Goal: Task Accomplishment & Management: Manage account settings

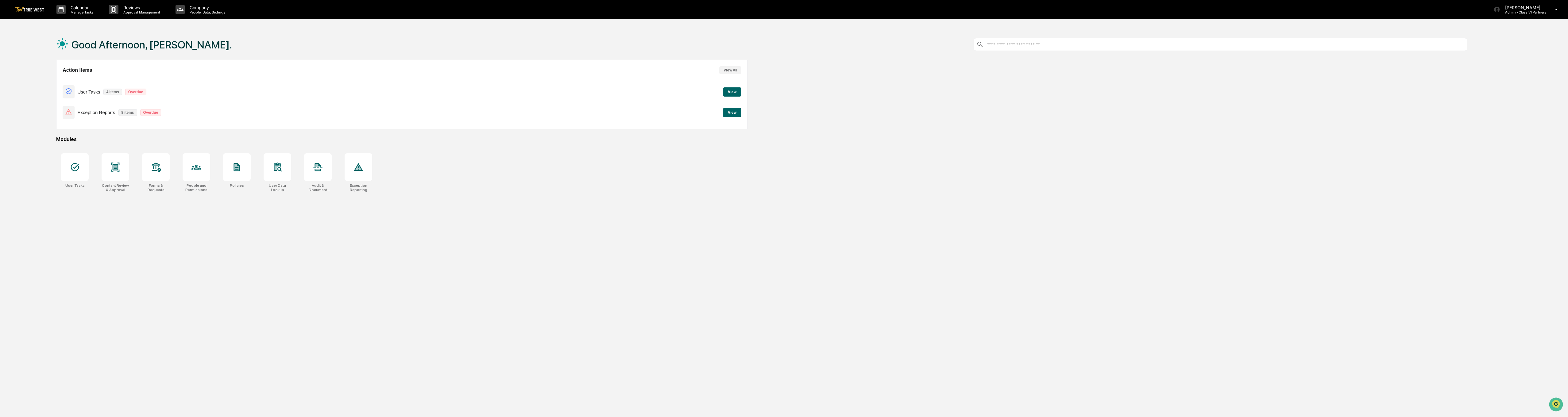
click at [728, 70] on button "View All" at bounding box center [730, 70] width 22 height 8
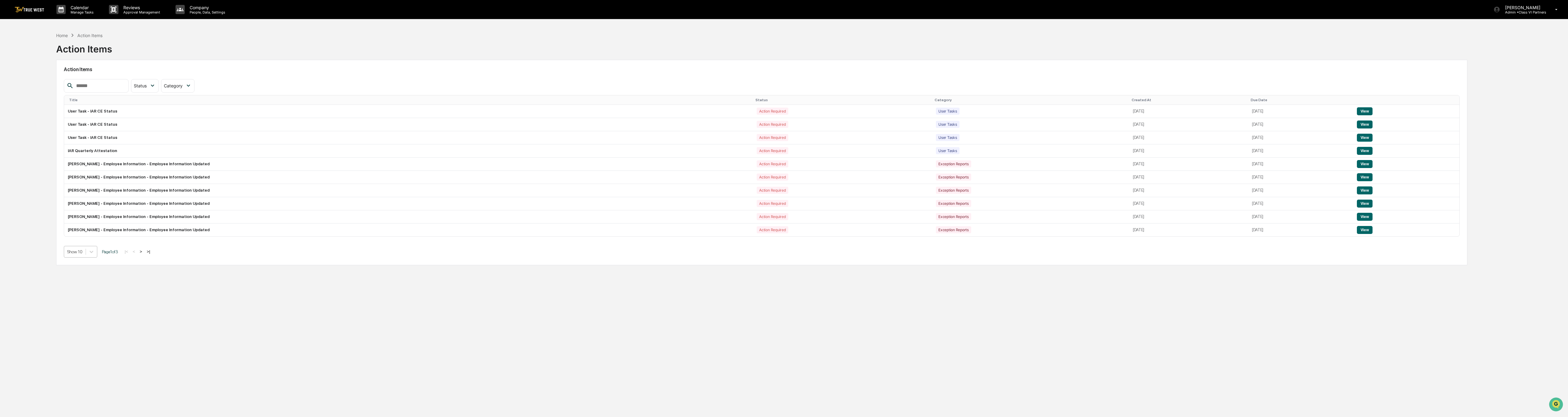
click at [76, 256] on div "Show 10" at bounding box center [74, 252] width 21 height 9
click at [70, 309] on div "Show 100" at bounding box center [81, 305] width 34 height 10
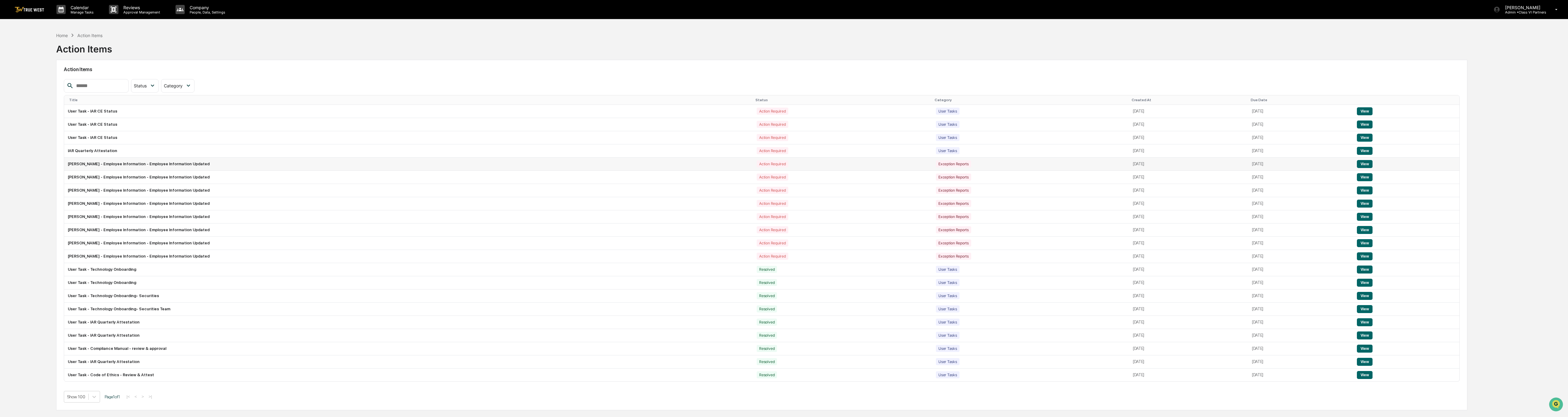
click at [781, 166] on button "View" at bounding box center [1365, 164] width 16 height 8
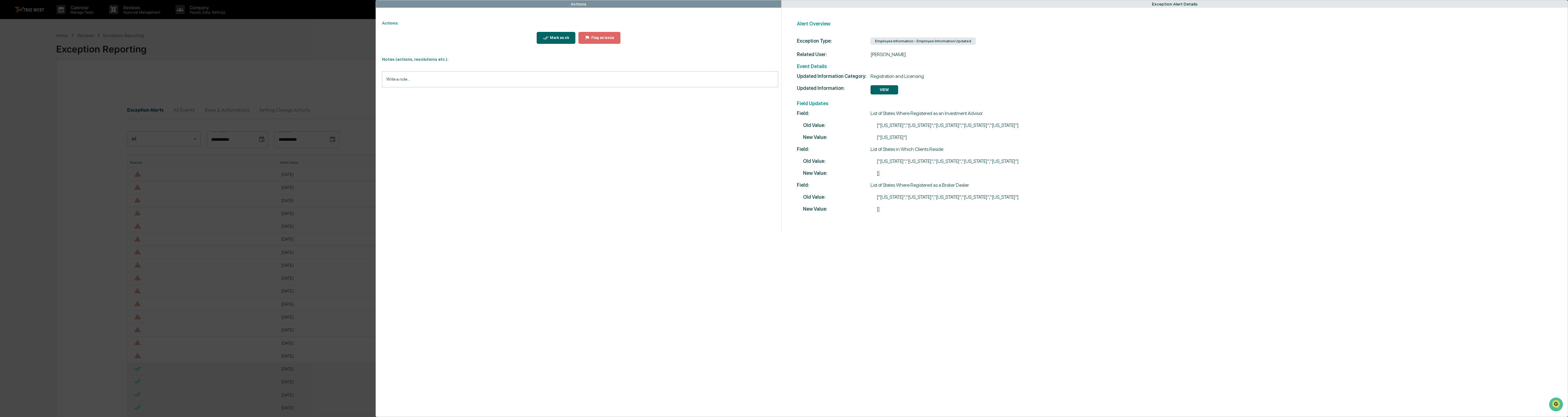
click at [781, 91] on button "VIEW" at bounding box center [884, 90] width 27 height 9
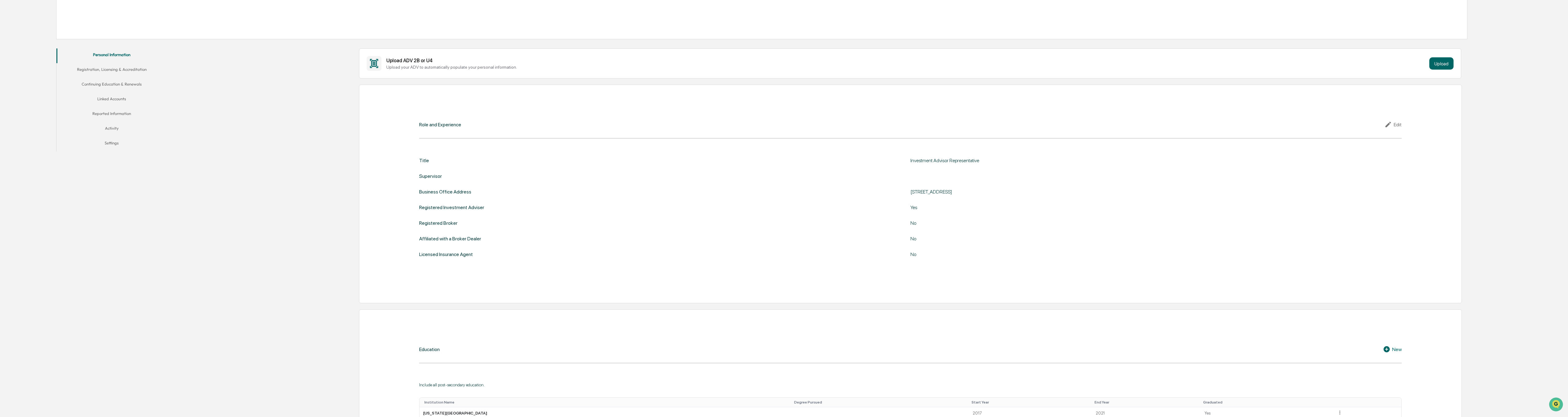
scroll to position [92, 0]
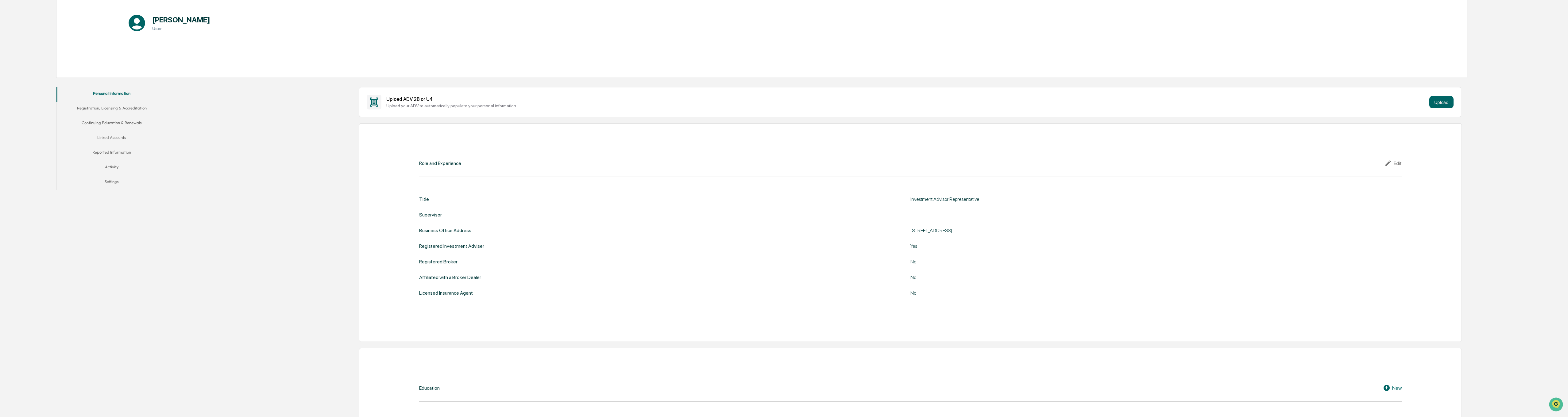
click at [115, 108] on button "Registration, Licensing & Accreditation" at bounding box center [112, 109] width 110 height 15
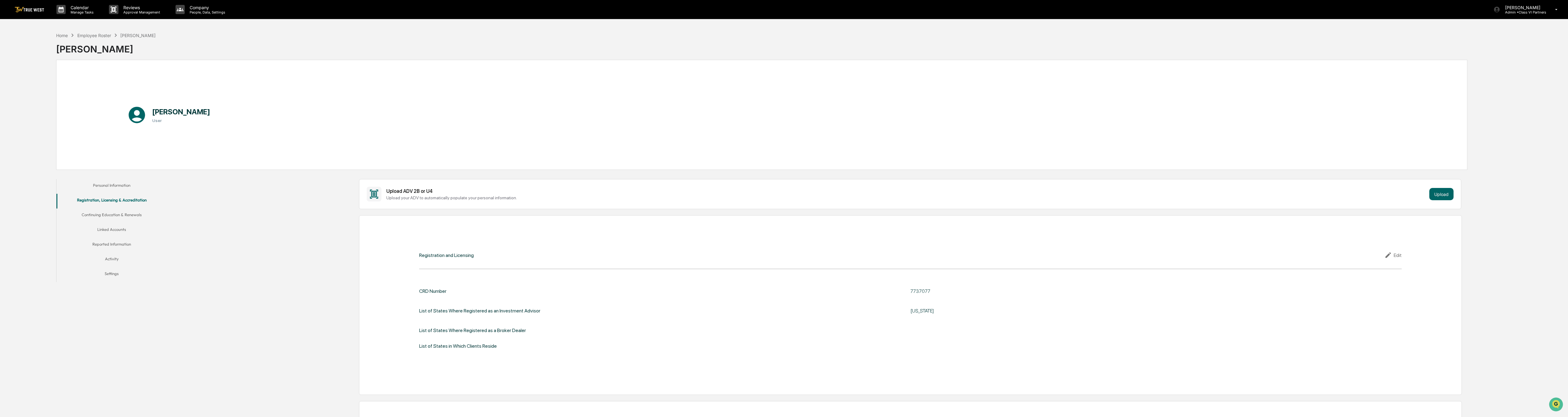
click at [125, 213] on button "Continuing Education & Renewals" at bounding box center [112, 216] width 110 height 15
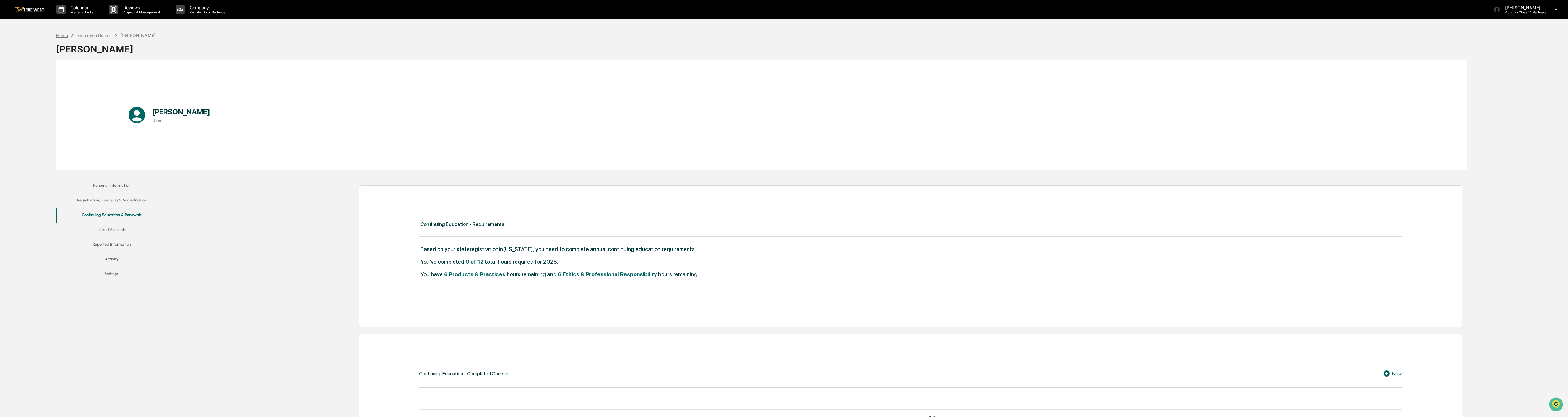
click at [61, 36] on div "Home" at bounding box center [62, 35] width 12 height 5
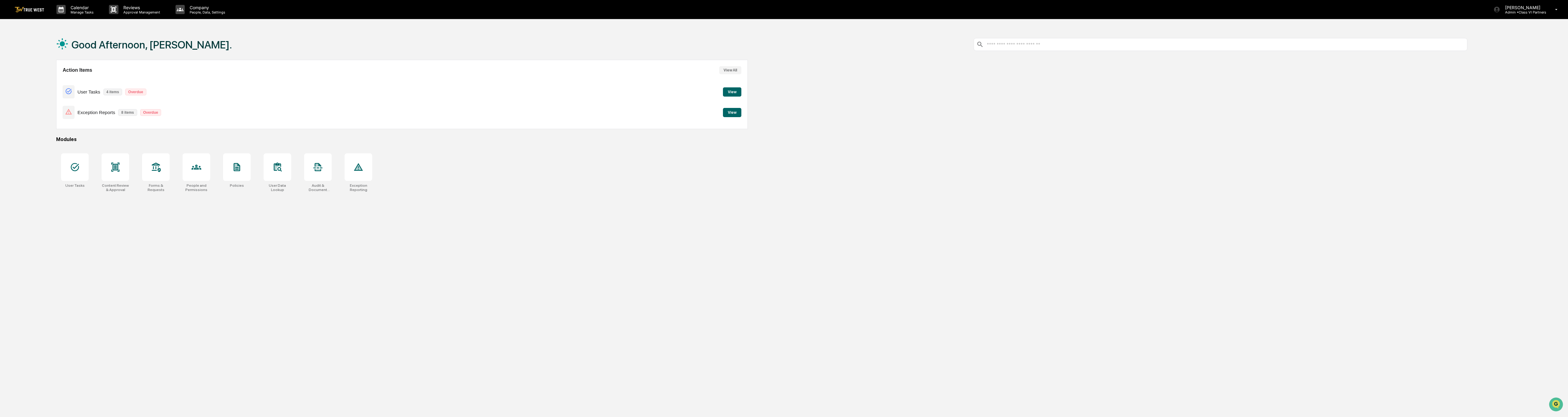
click at [731, 68] on button "View All" at bounding box center [730, 70] width 22 height 8
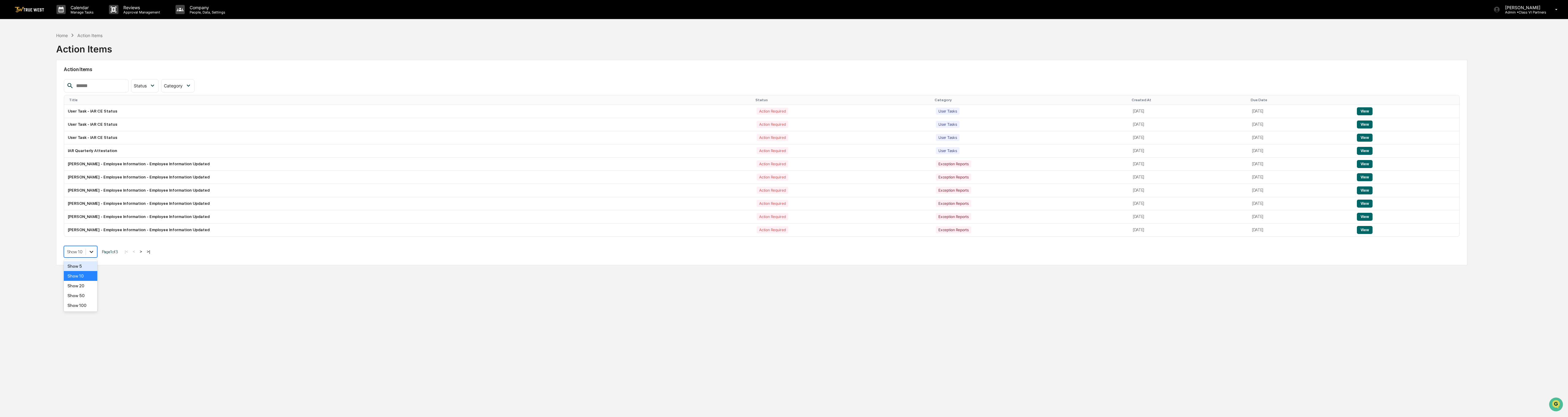
click at [87, 254] on div at bounding box center [91, 252] width 11 height 11
click at [82, 308] on div "Show 100" at bounding box center [81, 305] width 34 height 10
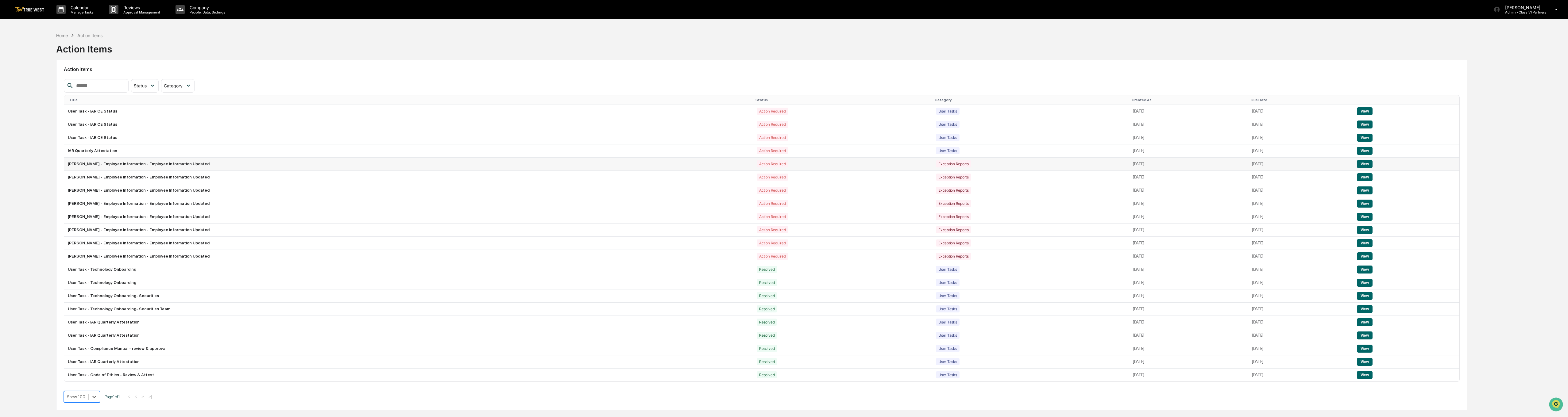
click at [781, 164] on button "View" at bounding box center [1365, 164] width 16 height 8
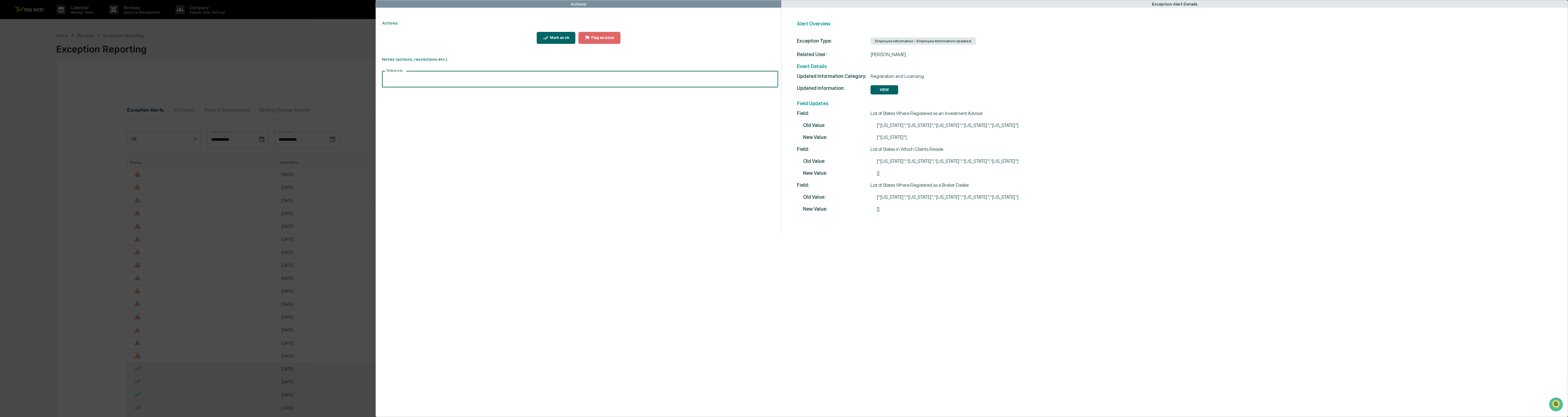
click at [399, 79] on input "Write a note..." at bounding box center [579, 79] width 396 height 16
drag, startPoint x: 490, startPoint y: 99, endPoint x: 343, endPoint y: 96, distance: 147.0
click at [343, 96] on div "**********" at bounding box center [784, 208] width 1568 height 417
copy span "**********"
click at [768, 132] on button "Save" at bounding box center [770, 130] width 16 height 10
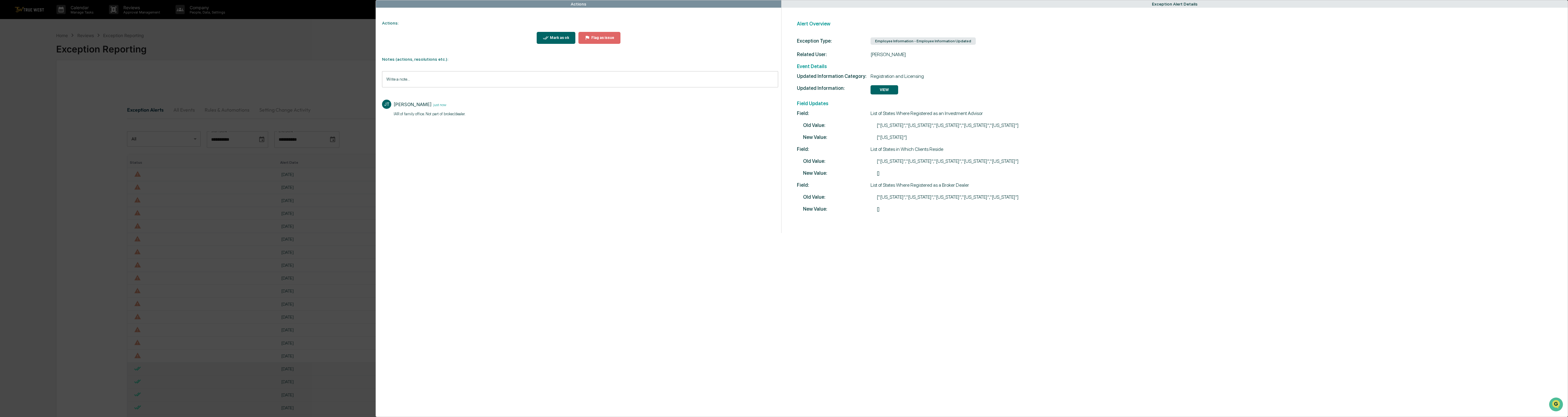
click at [557, 36] on div "Mark as ok" at bounding box center [559, 37] width 21 height 4
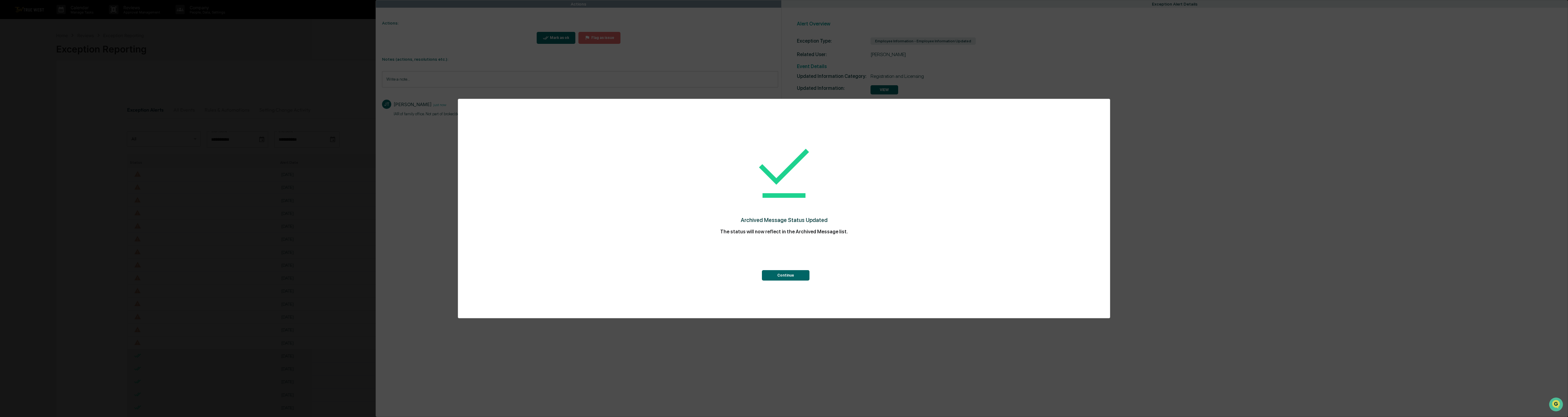
click at [781, 276] on button "Continue" at bounding box center [786, 275] width 48 height 10
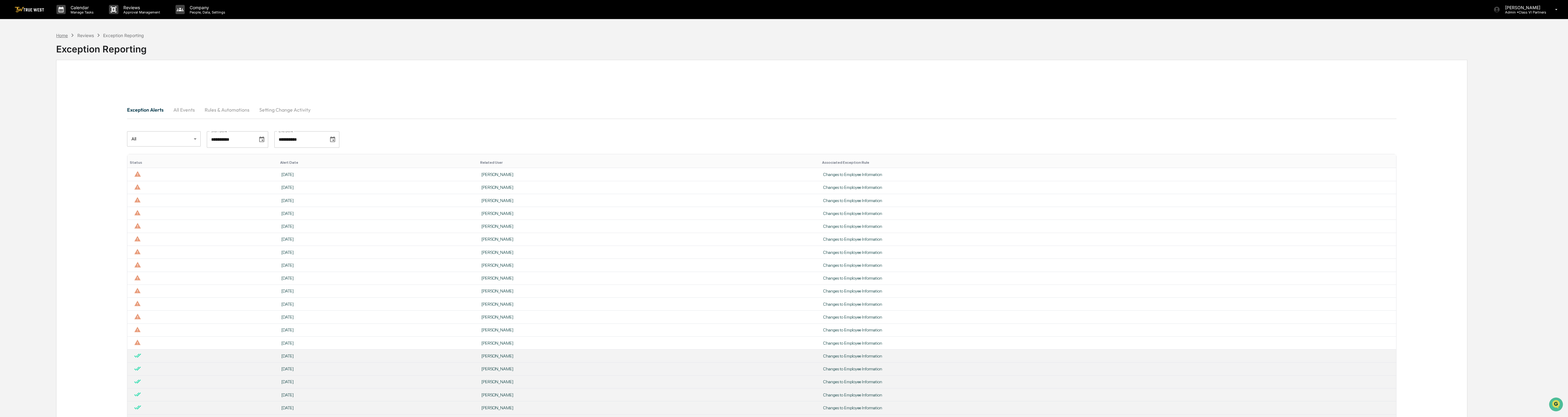
click at [57, 37] on div "Home" at bounding box center [62, 35] width 12 height 5
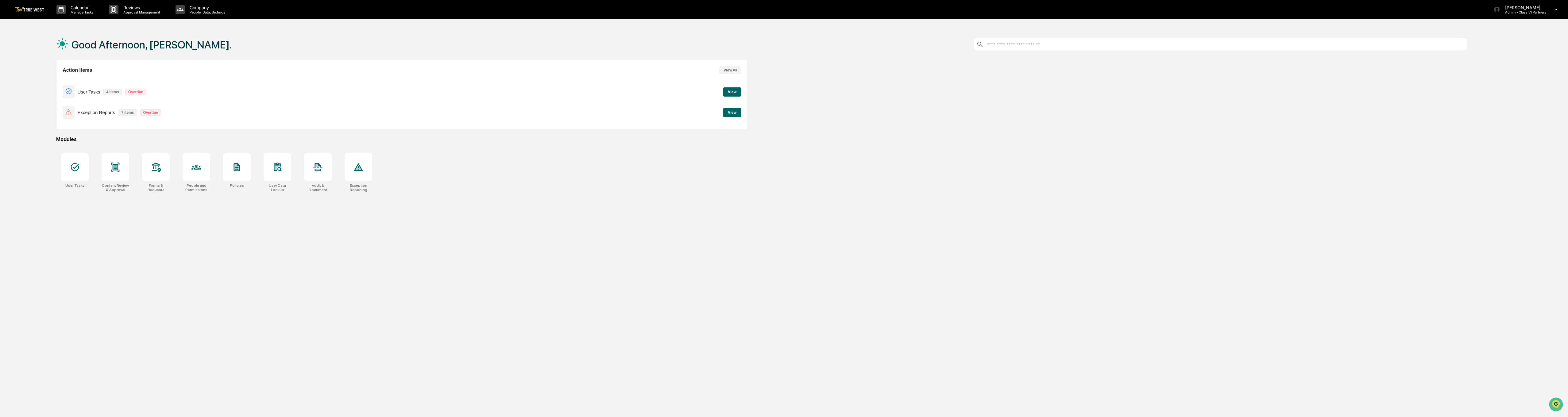
click at [730, 72] on button "View All" at bounding box center [730, 70] width 22 height 8
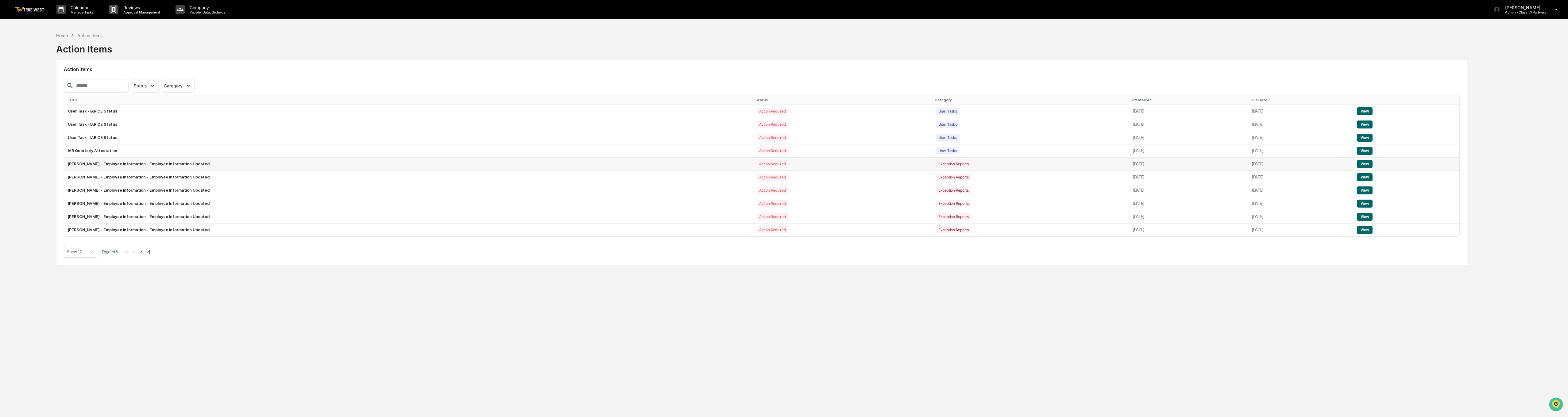
click at [781, 163] on button "View" at bounding box center [1365, 164] width 16 height 8
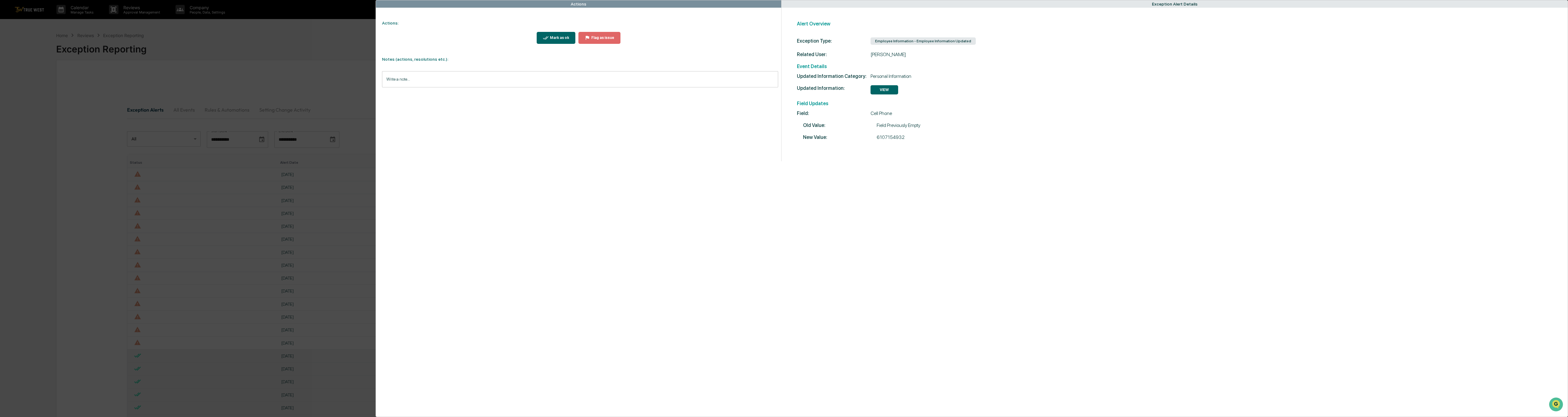
click at [428, 77] on input "Write a note..." at bounding box center [579, 79] width 396 height 16
click at [775, 127] on button "Save" at bounding box center [770, 130] width 16 height 10
click at [560, 38] on div "Mark as ok" at bounding box center [559, 37] width 21 height 4
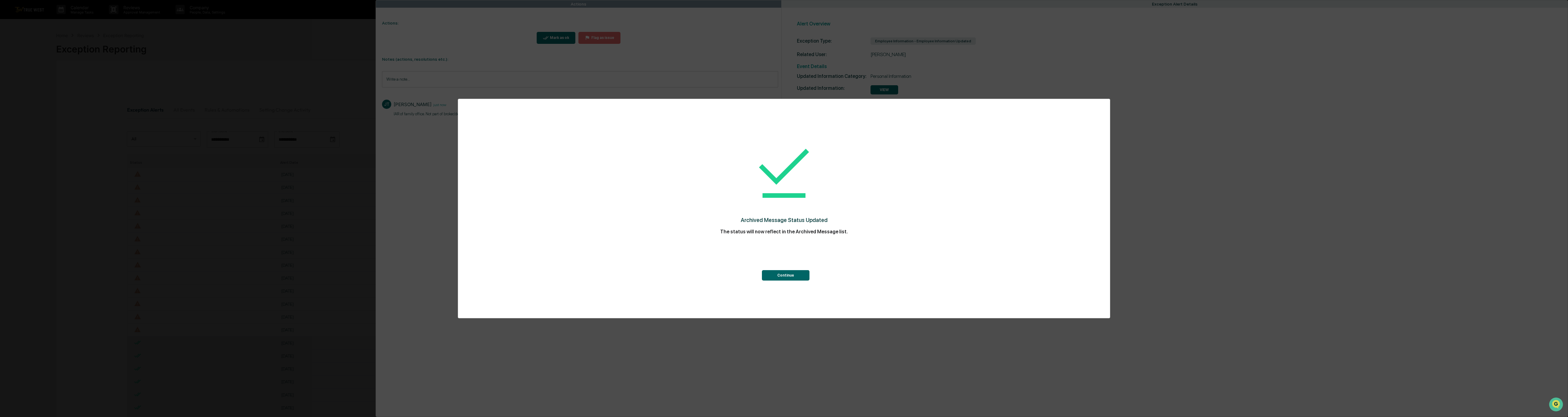
click at [773, 271] on button "Continue" at bounding box center [786, 275] width 48 height 10
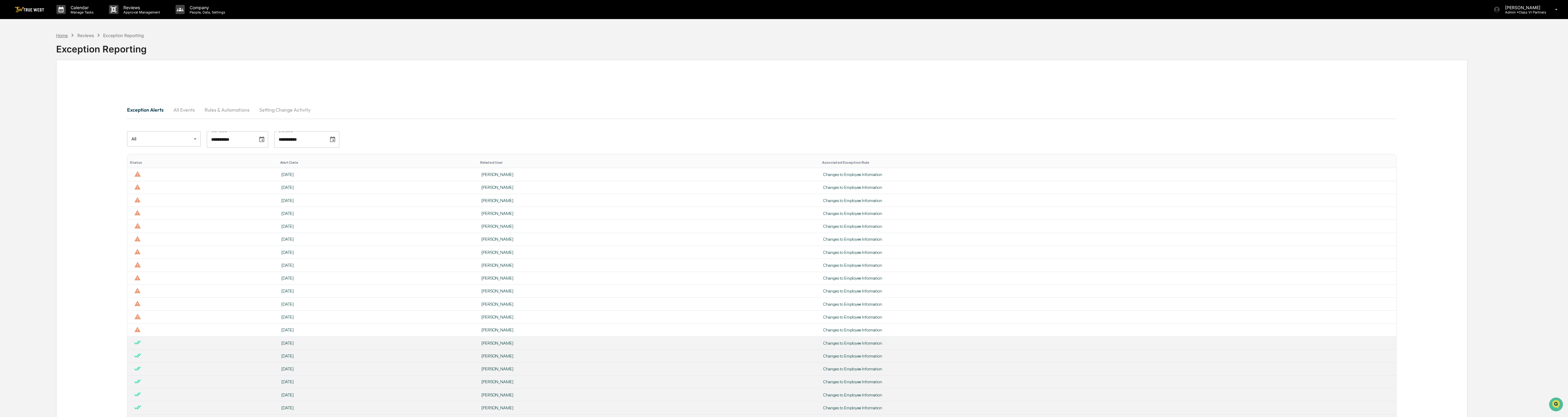
click at [62, 34] on div "Home" at bounding box center [62, 35] width 12 height 5
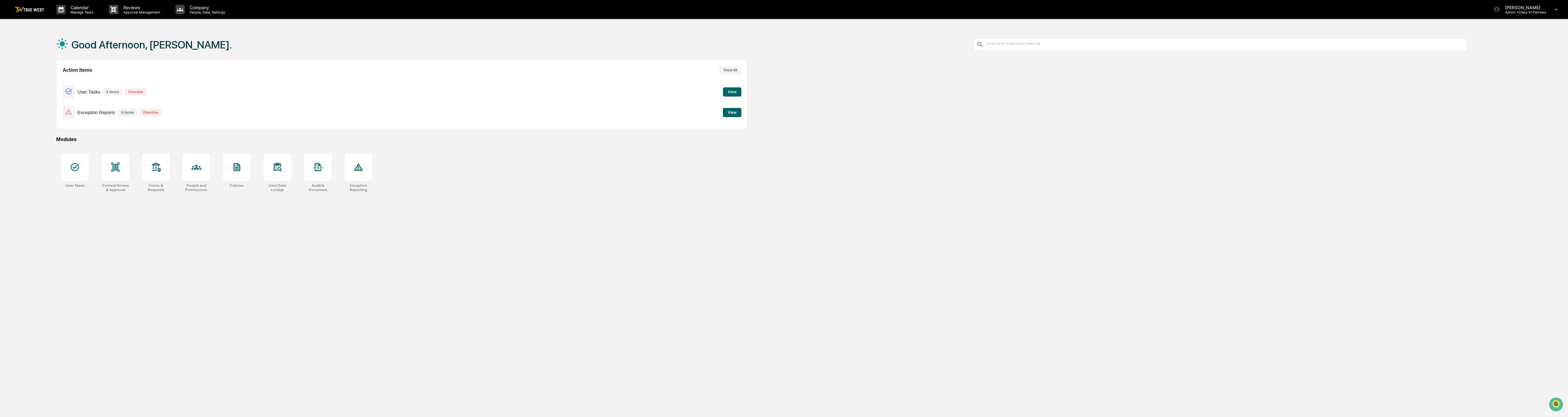
click at [731, 68] on button "View All" at bounding box center [730, 70] width 22 height 8
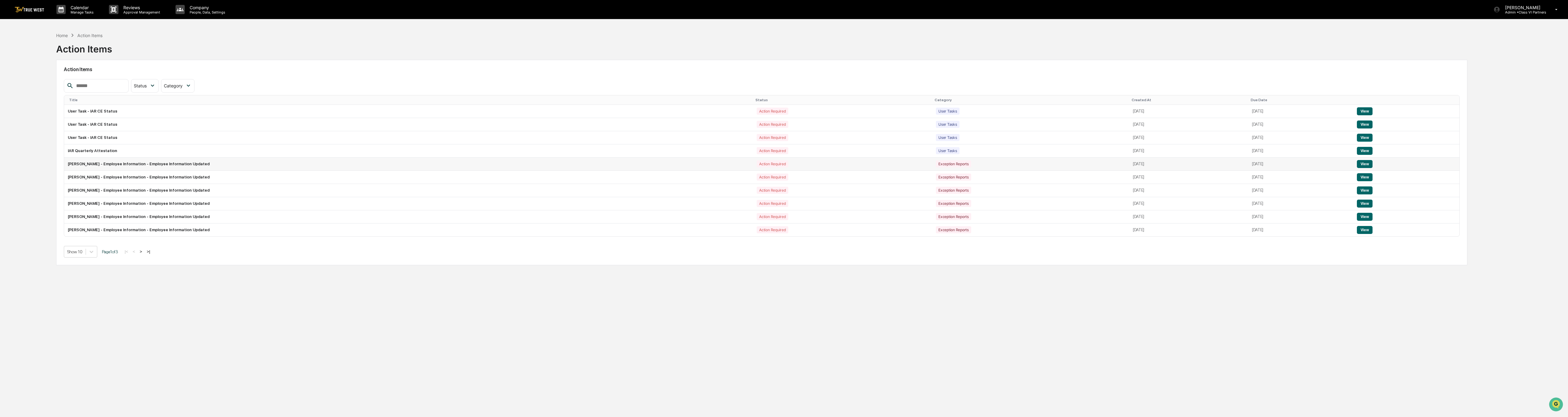
click at [781, 162] on button "View" at bounding box center [1365, 164] width 16 height 8
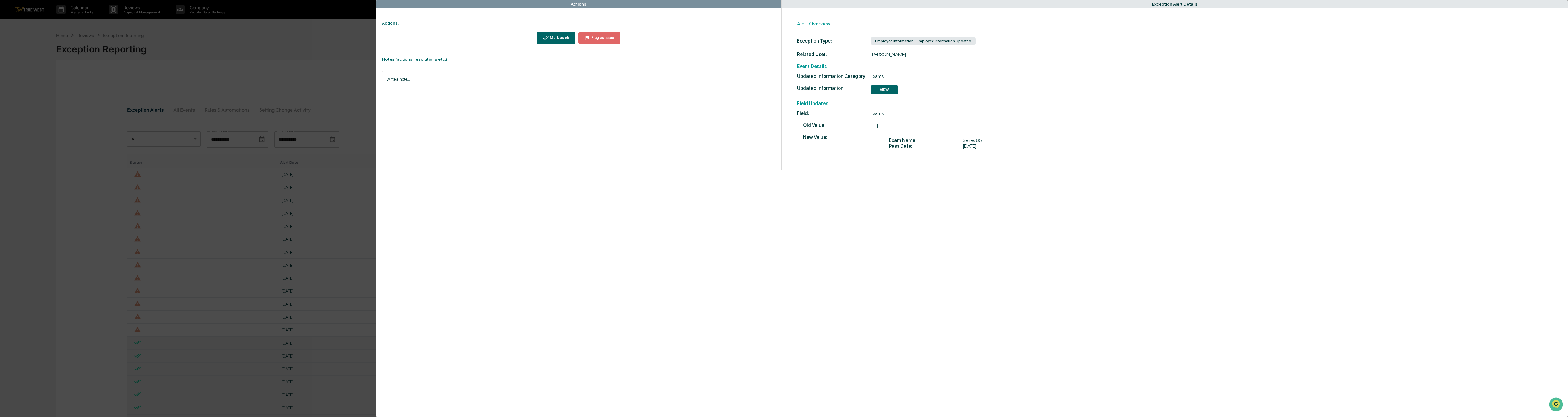
click at [447, 82] on input "Write a note..." at bounding box center [579, 79] width 396 height 16
click at [769, 129] on button "Save" at bounding box center [770, 130] width 16 height 10
click at [552, 36] on div "Mark as ok" at bounding box center [559, 37] width 21 height 4
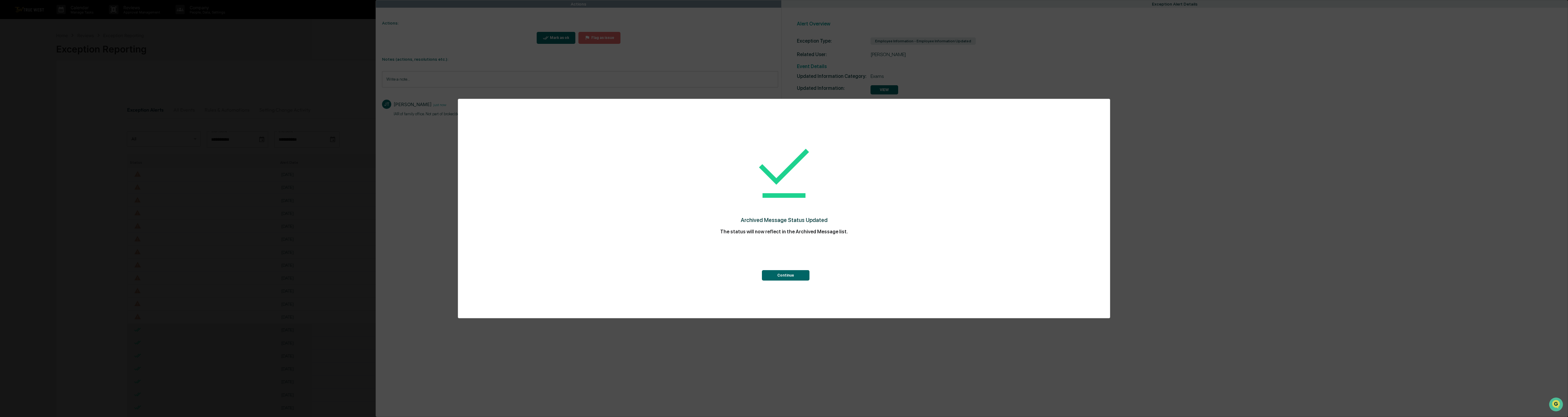
click at [781, 276] on button "Continue" at bounding box center [786, 275] width 48 height 10
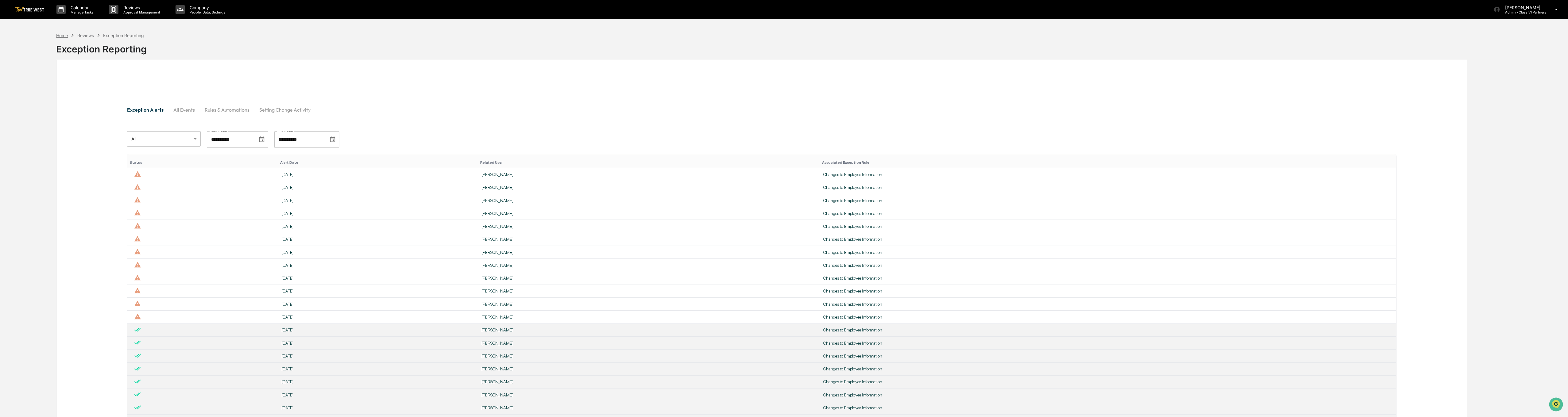
click at [60, 34] on div "Home" at bounding box center [62, 35] width 12 height 5
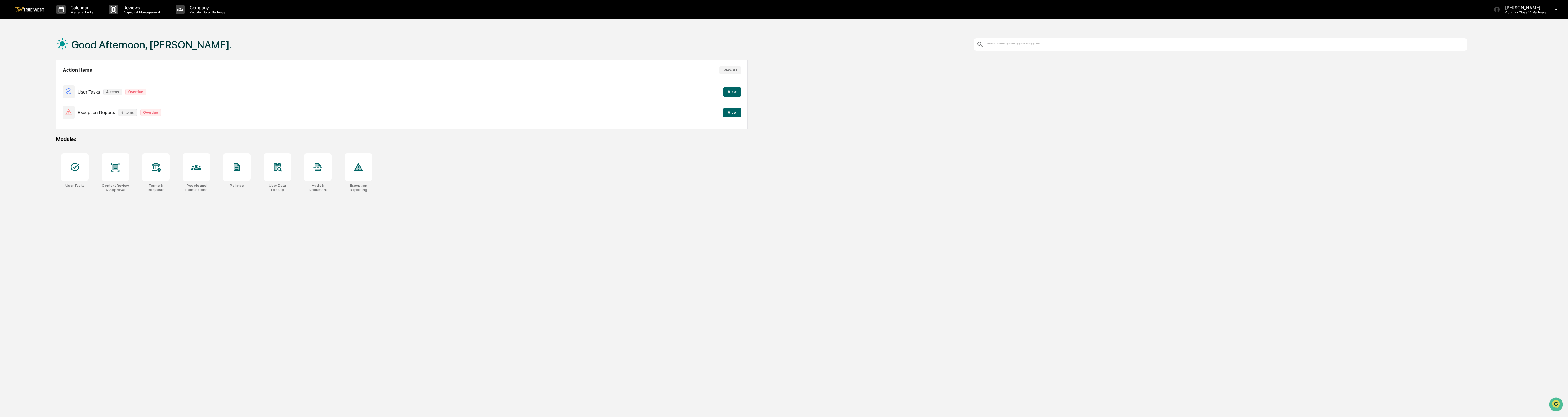
click at [737, 69] on button "View All" at bounding box center [730, 70] width 22 height 8
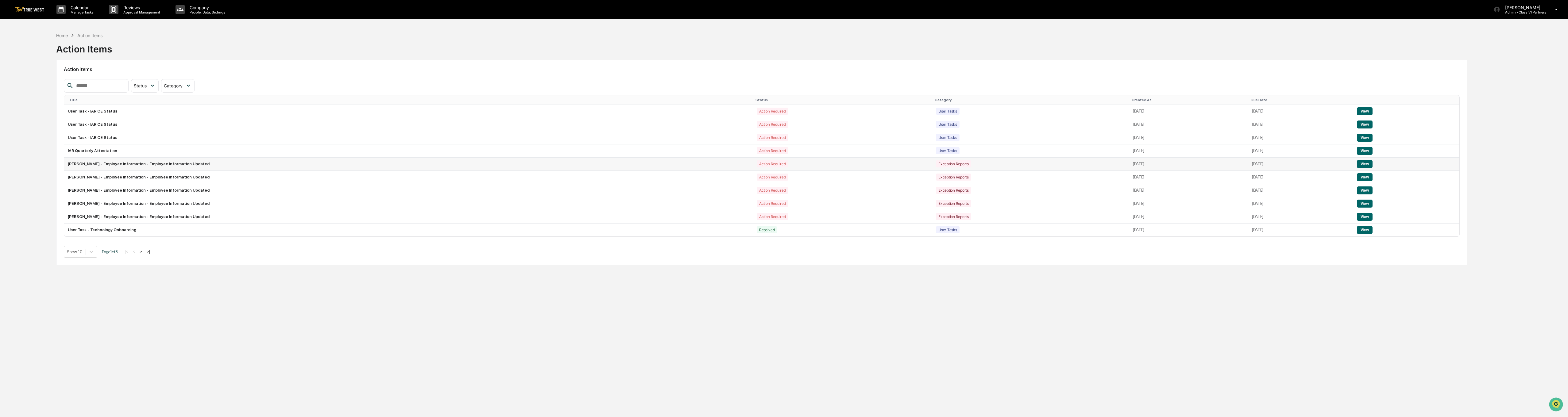
click at [781, 163] on button "View" at bounding box center [1365, 164] width 16 height 8
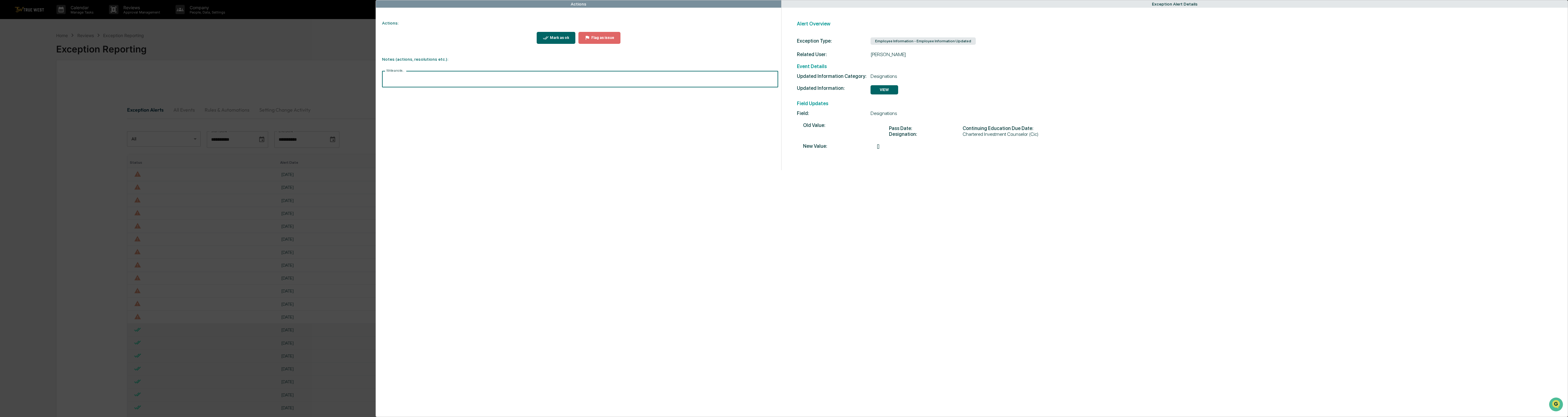
click at [452, 75] on input "Write a note..." at bounding box center [579, 79] width 396 height 16
click at [771, 133] on button "Save" at bounding box center [770, 130] width 16 height 10
click at [553, 35] on div "Mark as ok" at bounding box center [556, 38] width 26 height 6
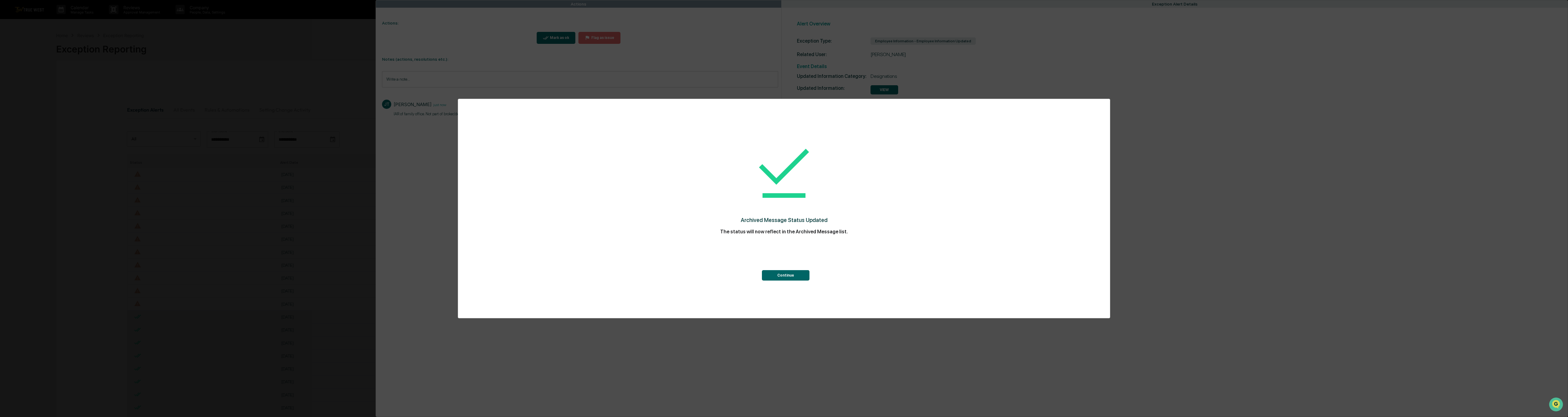
click at [780, 279] on button "Continue" at bounding box center [786, 275] width 48 height 10
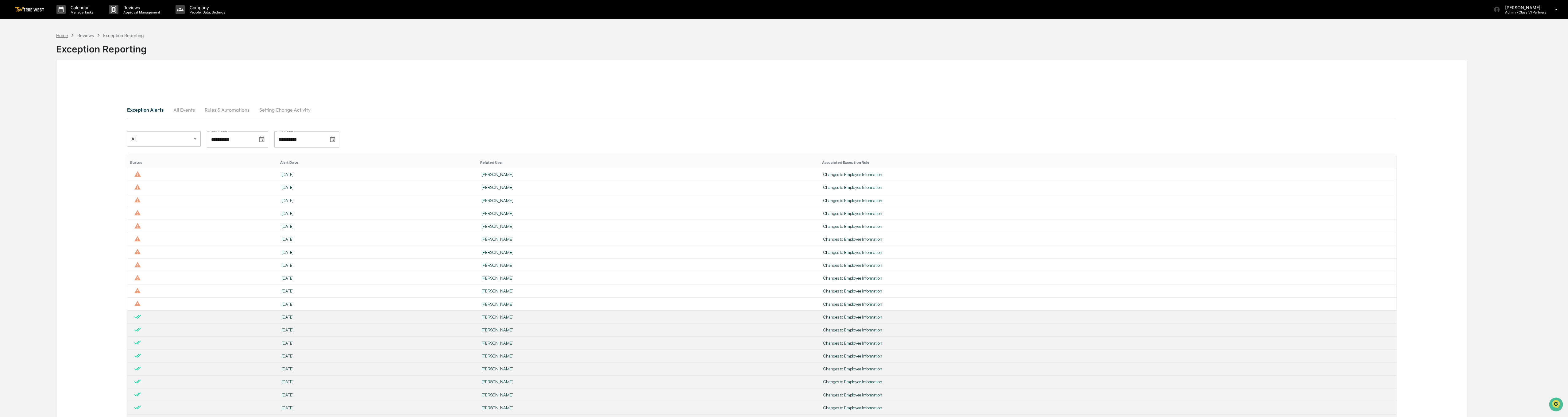
click at [62, 37] on div "Home" at bounding box center [62, 35] width 12 height 5
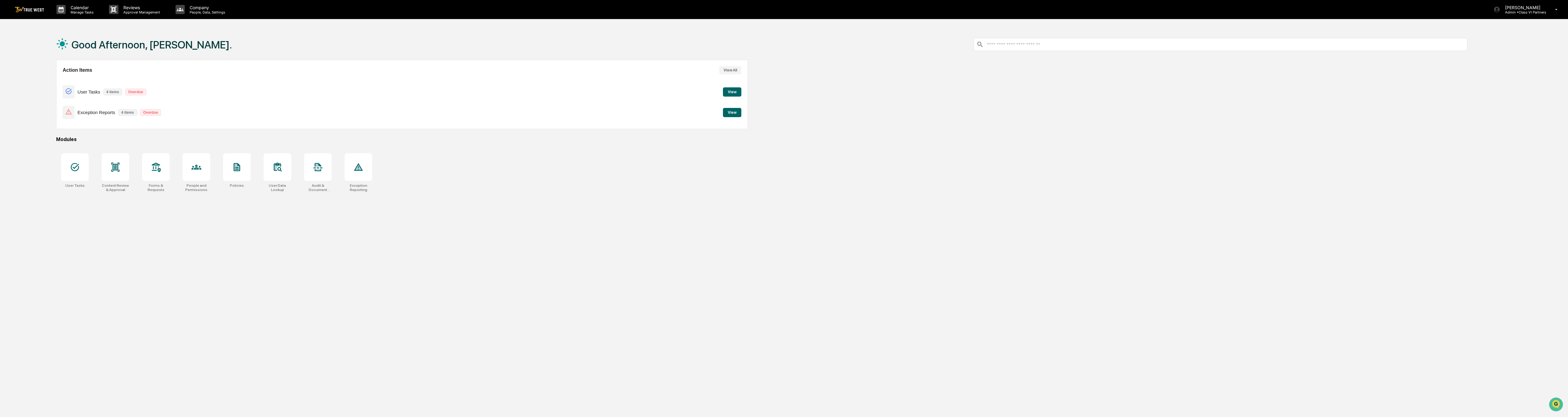
click at [730, 71] on button "View All" at bounding box center [730, 70] width 22 height 8
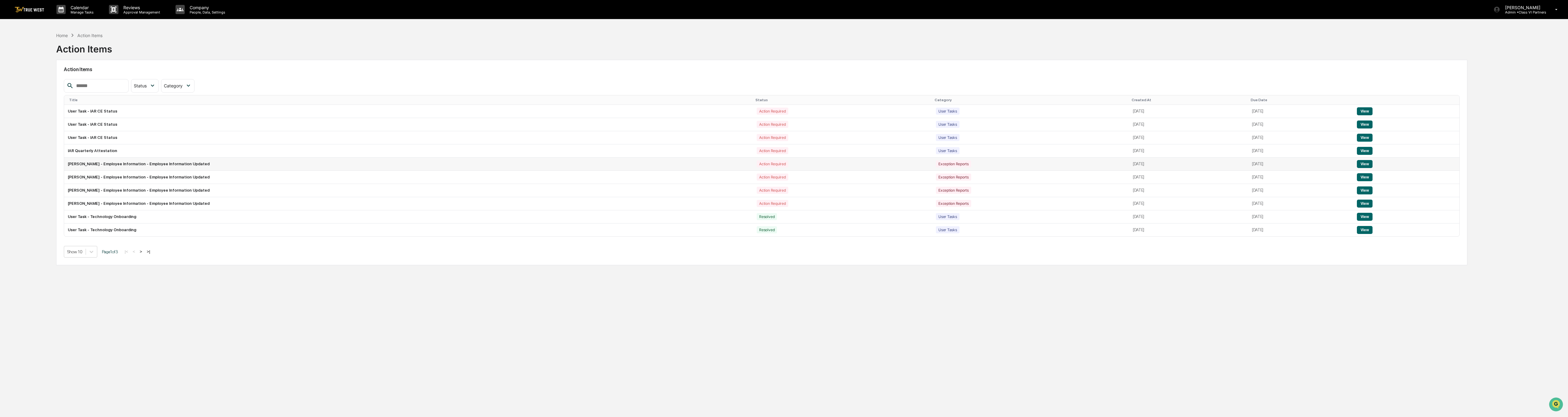
click at [781, 163] on button "View" at bounding box center [1365, 164] width 16 height 8
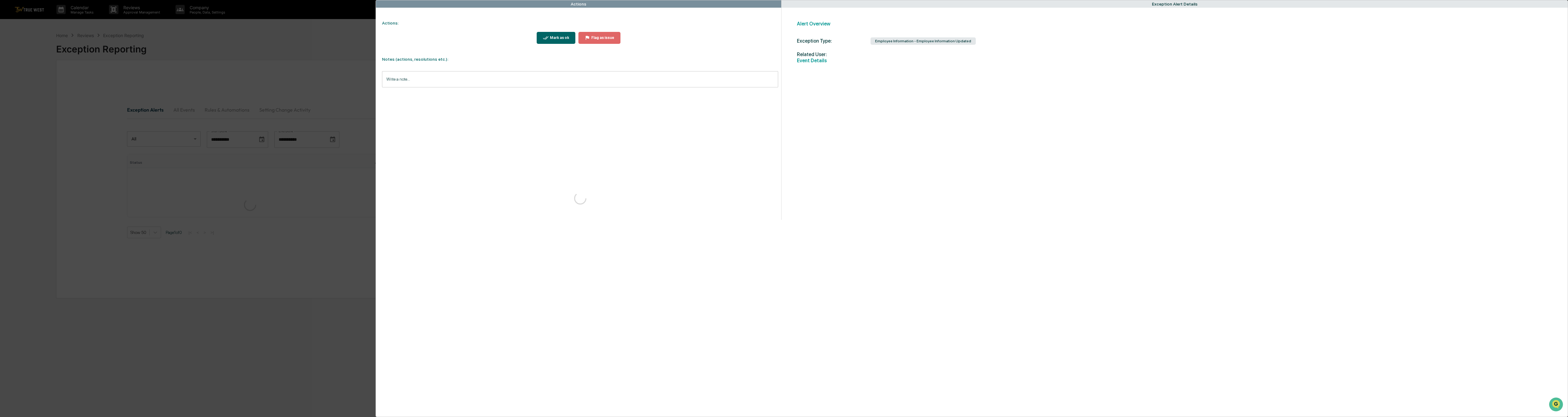
click at [446, 70] on div "Notes (actions, resolutions etc.): Write a note... Write a note..." at bounding box center [576, 130] width 402 height 161
click at [441, 78] on input "Write a note..." at bounding box center [579, 79] width 396 height 16
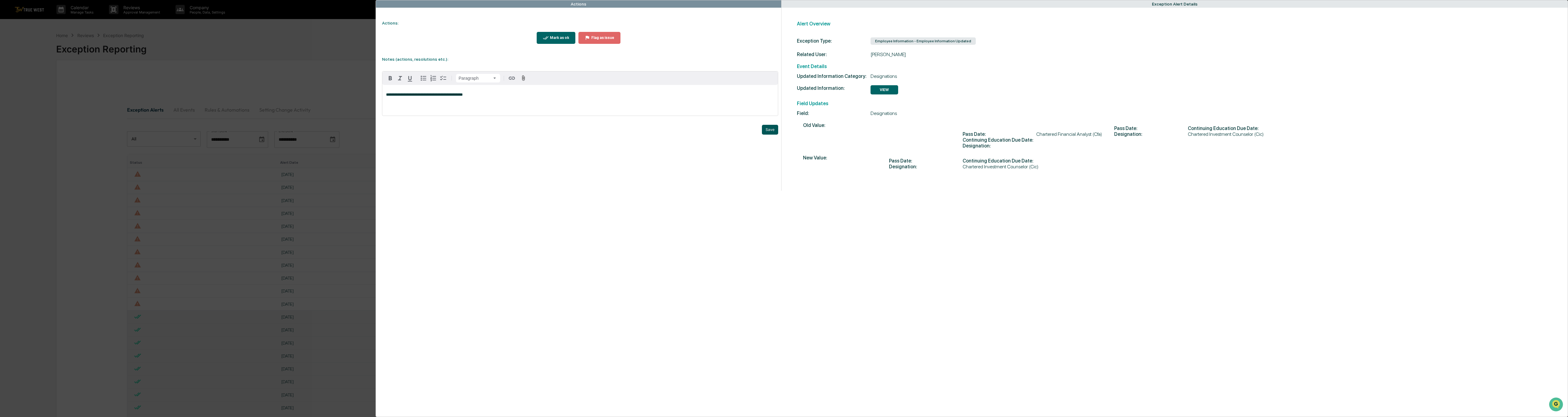
click at [772, 132] on button "Save" at bounding box center [770, 130] width 16 height 10
click at [565, 40] on div "Mark as ok" at bounding box center [559, 37] width 21 height 4
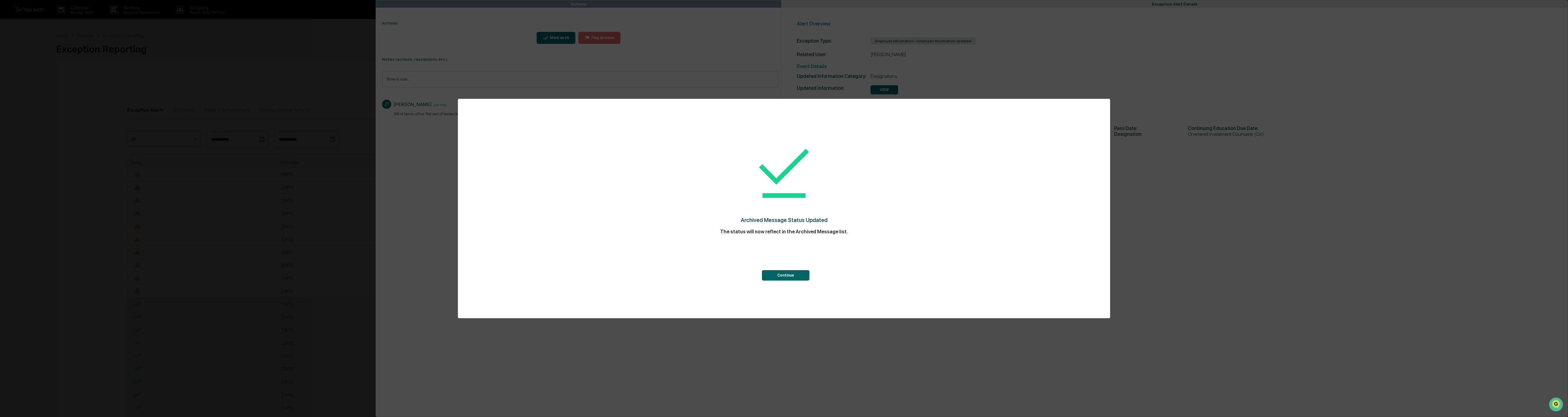
click at [781, 279] on button "Continue" at bounding box center [786, 275] width 48 height 10
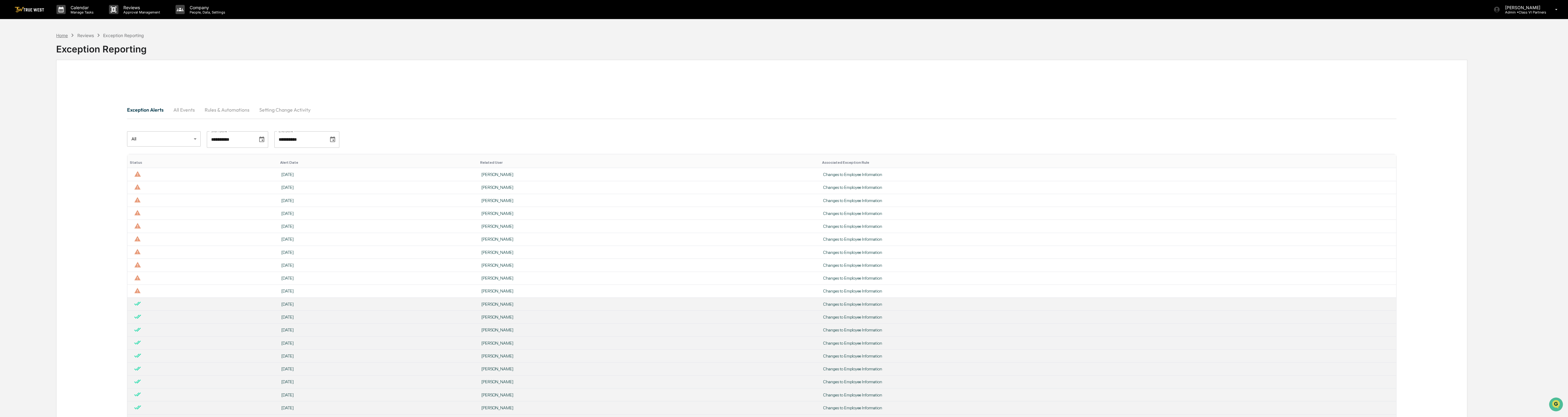
click at [60, 34] on div "Home" at bounding box center [62, 35] width 12 height 5
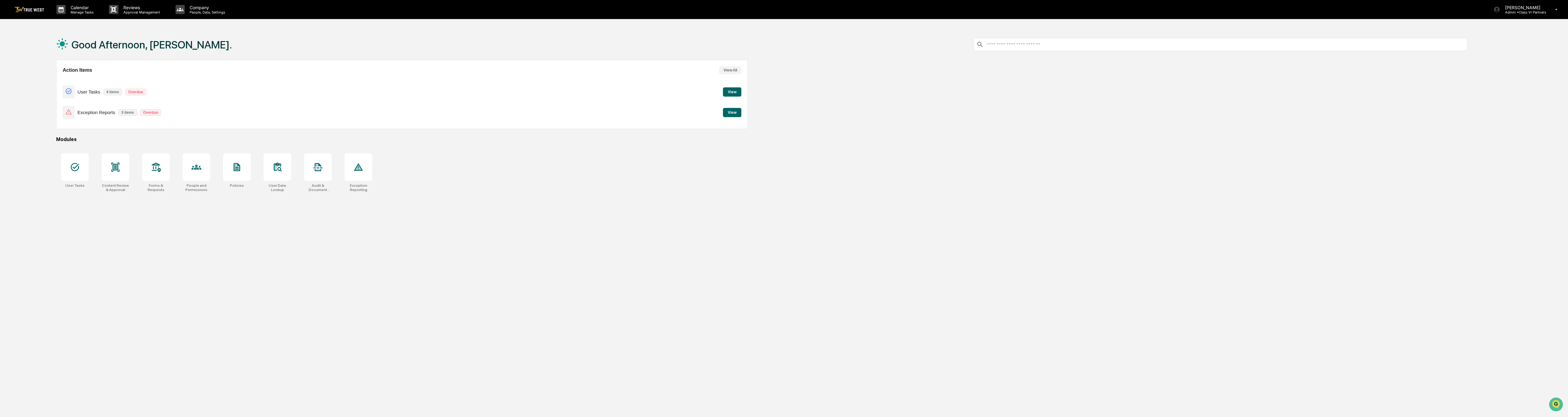
click at [735, 70] on button "View All" at bounding box center [730, 70] width 22 height 8
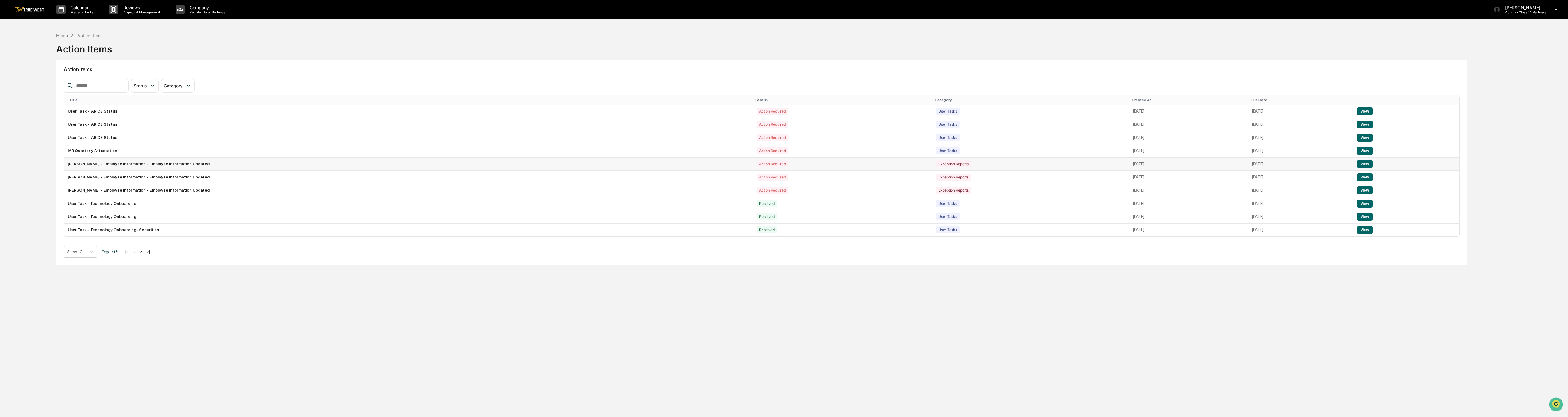
click at [781, 164] on button "View" at bounding box center [1365, 164] width 16 height 8
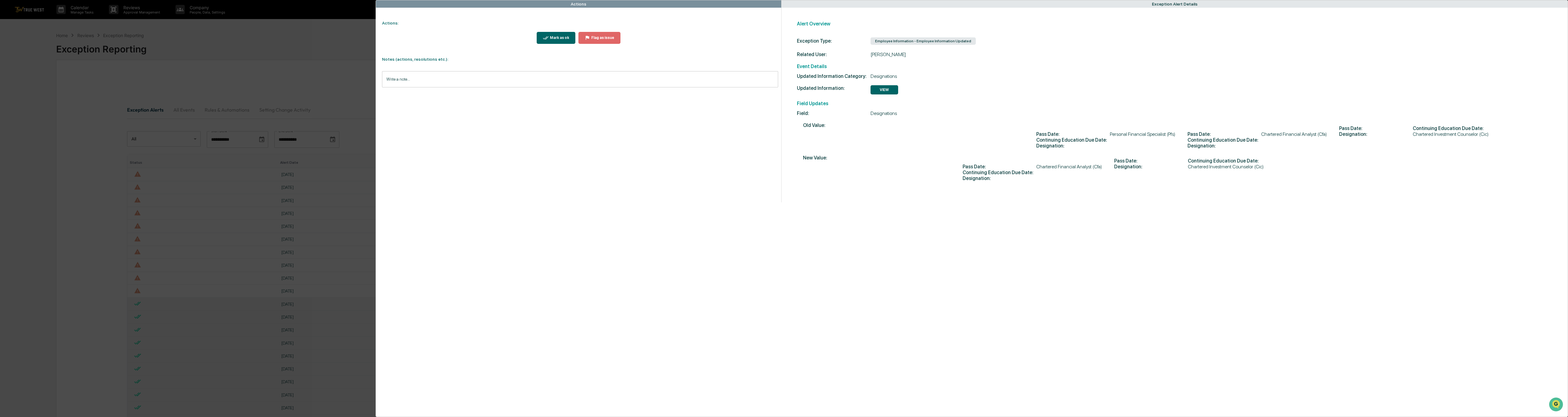
click at [403, 86] on input "Write a note..." at bounding box center [579, 79] width 396 height 16
click at [771, 128] on button "Save" at bounding box center [770, 130] width 16 height 10
click at [553, 35] on div "Mark as ok" at bounding box center [556, 38] width 26 height 6
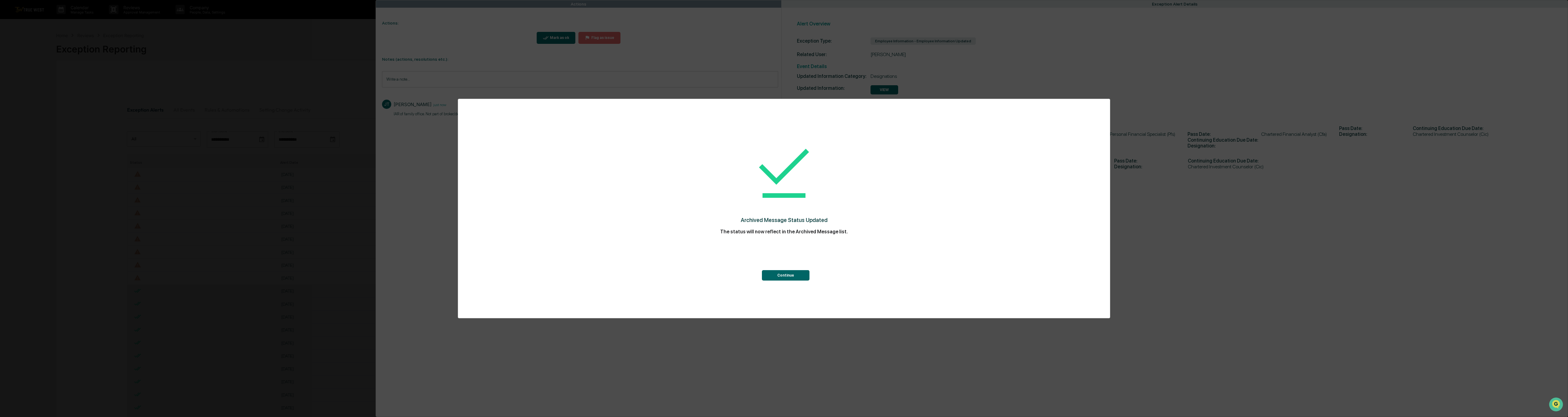
click at [781, 274] on button "Continue" at bounding box center [786, 275] width 48 height 10
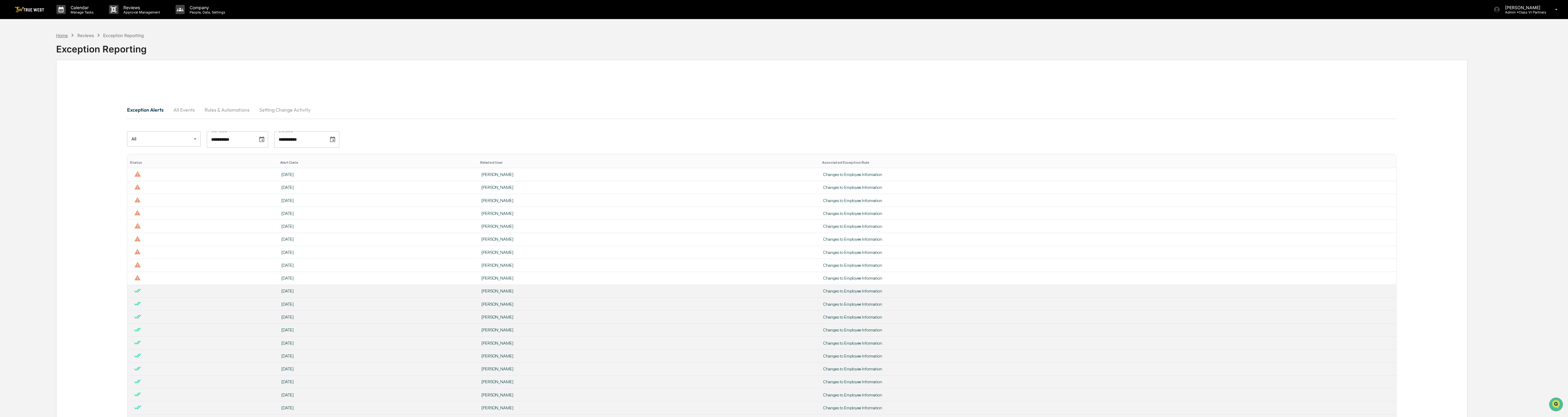
click at [60, 37] on div "Home" at bounding box center [62, 35] width 12 height 5
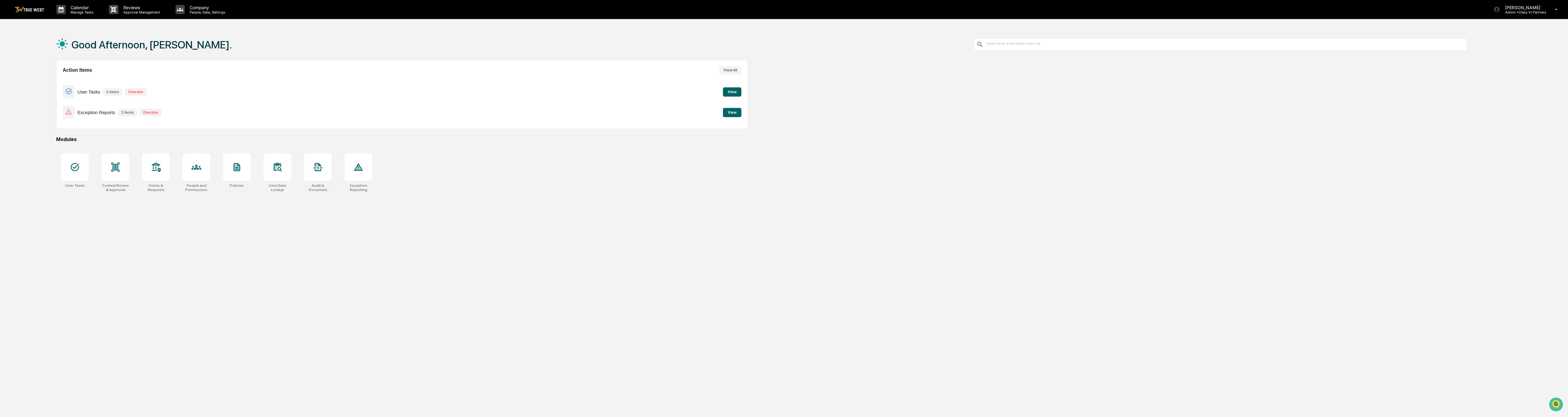
click at [731, 69] on button "View All" at bounding box center [730, 70] width 22 height 8
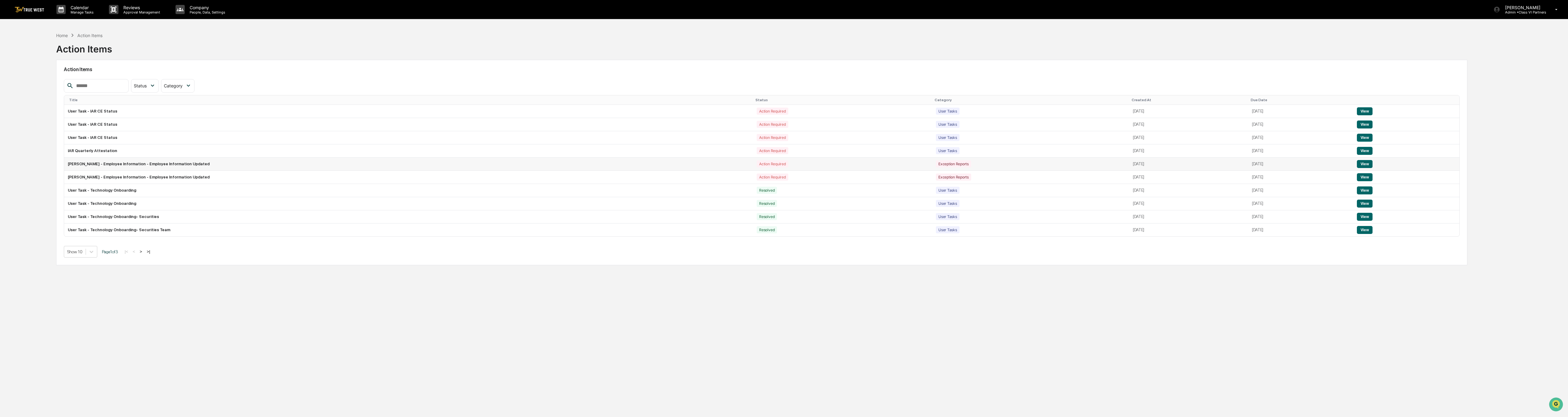
click at [781, 163] on button "View" at bounding box center [1365, 164] width 16 height 8
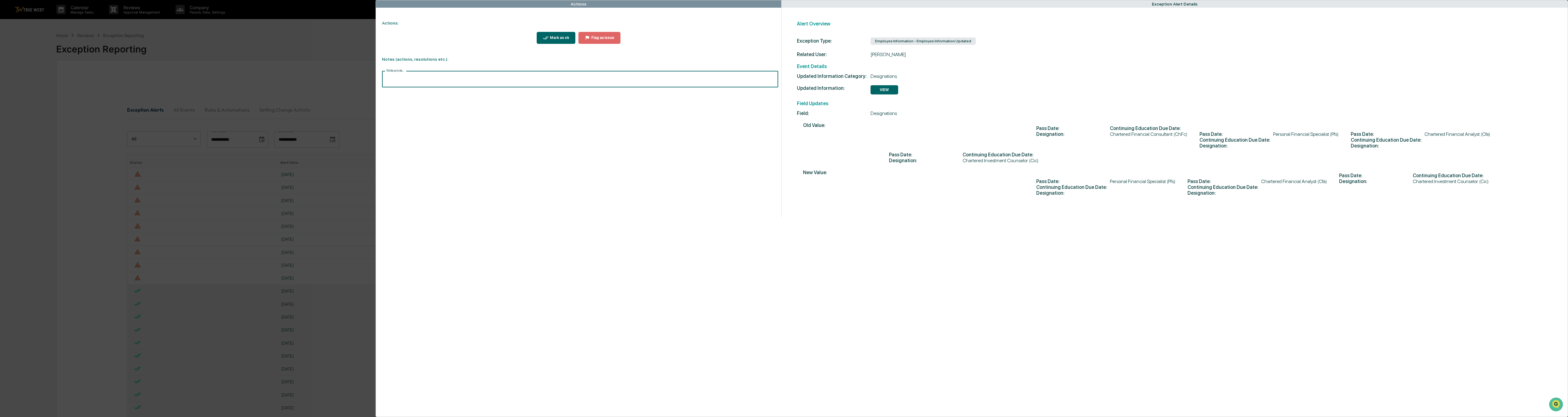
click at [439, 80] on input "Write a note..." at bounding box center [579, 79] width 396 height 16
click at [772, 127] on button "Save" at bounding box center [770, 130] width 16 height 10
drag, startPoint x: 557, startPoint y: 38, endPoint x: 667, endPoint y: 97, distance: 124.8
click at [556, 37] on div "Mark as ok" at bounding box center [559, 37] width 21 height 4
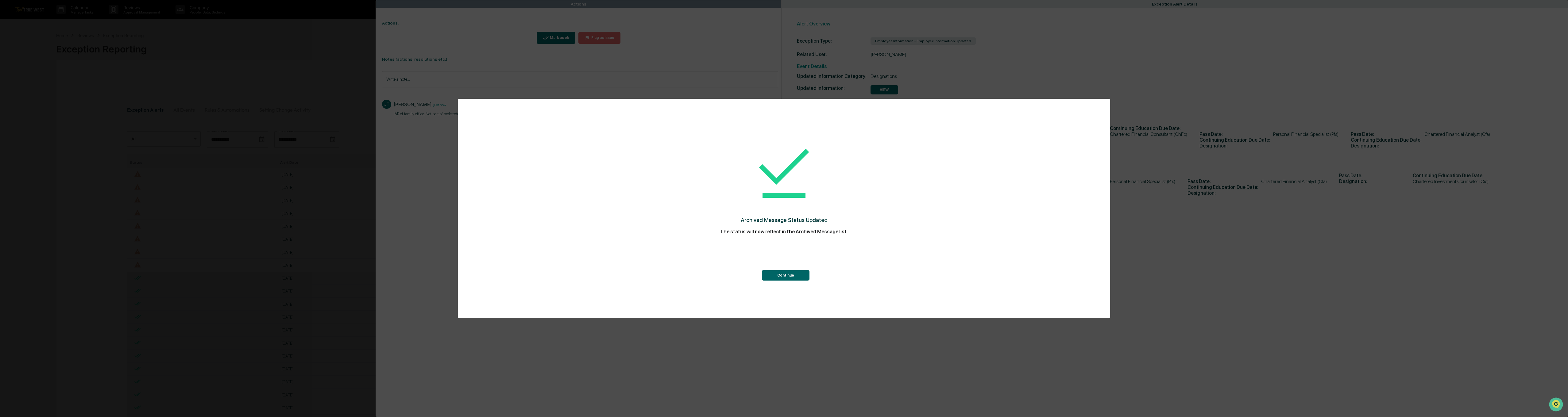
click at [781, 276] on button "Continue" at bounding box center [786, 275] width 48 height 10
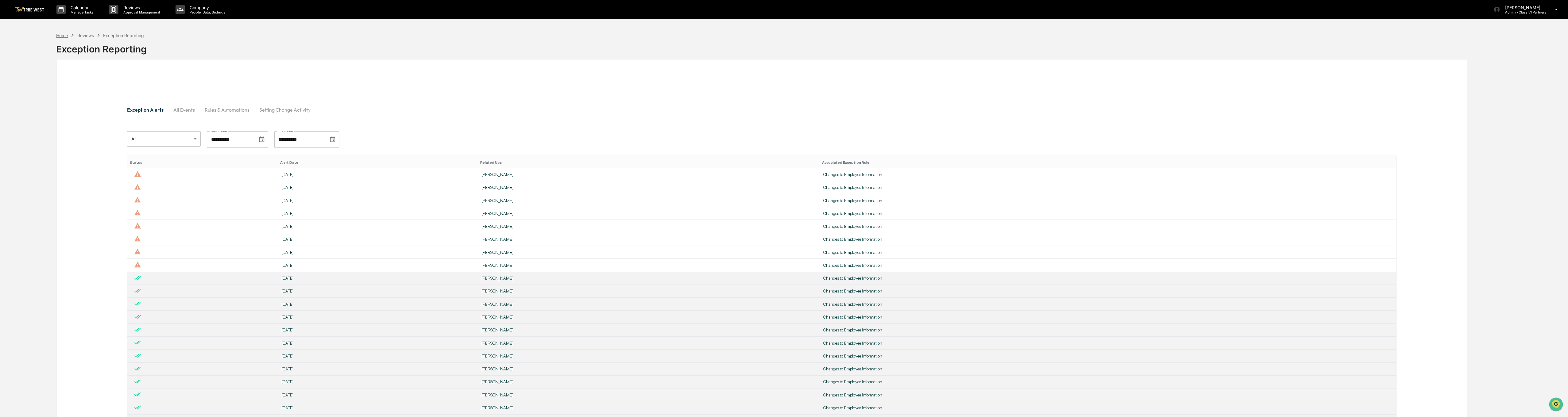
click at [63, 35] on div "Home" at bounding box center [62, 35] width 12 height 5
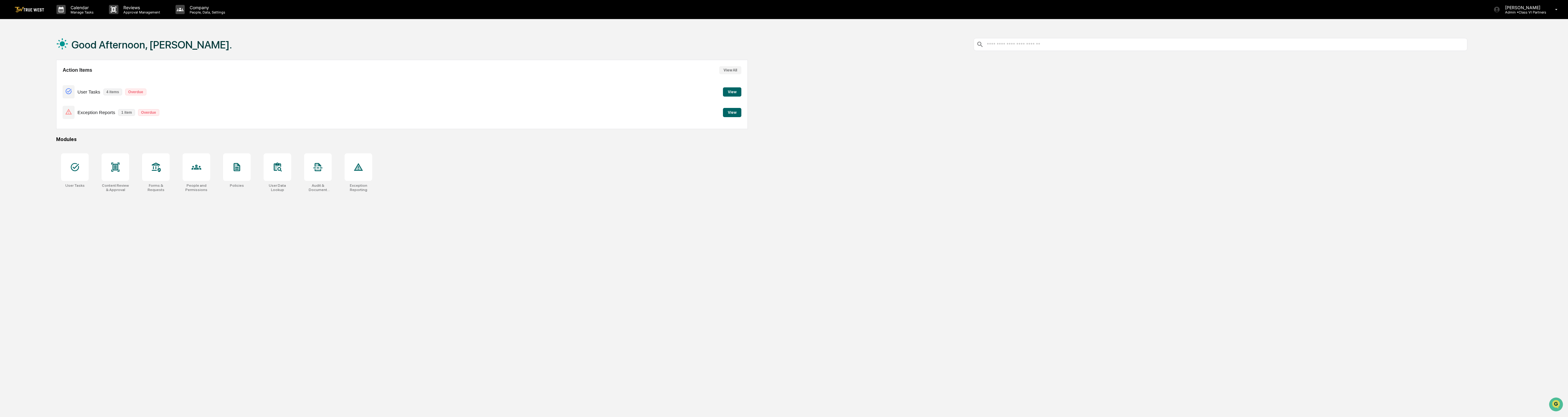
click at [736, 68] on button "View All" at bounding box center [730, 70] width 22 height 8
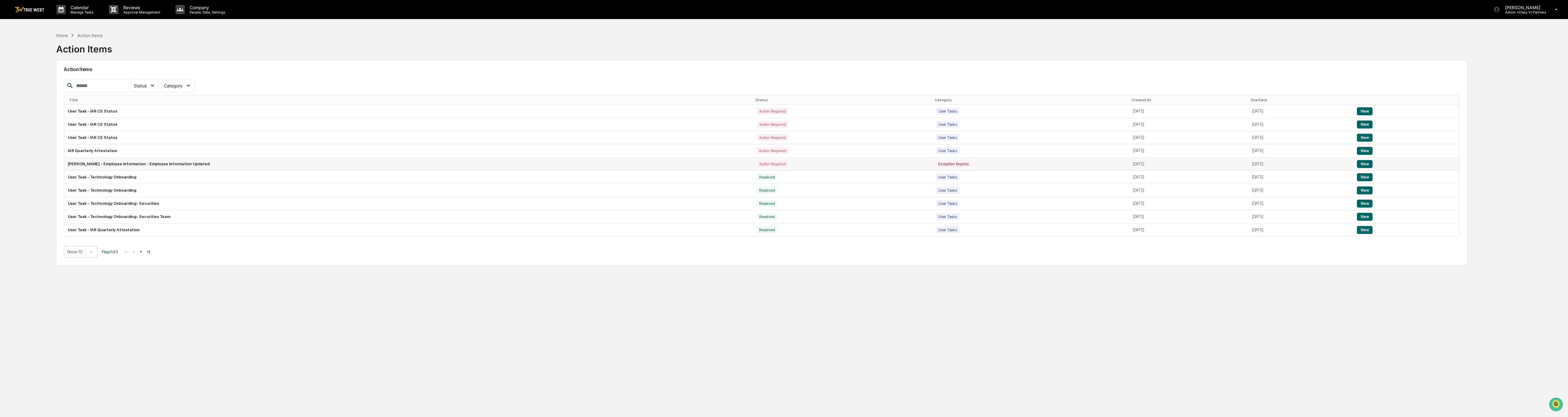
click at [781, 161] on button "View" at bounding box center [1365, 164] width 16 height 8
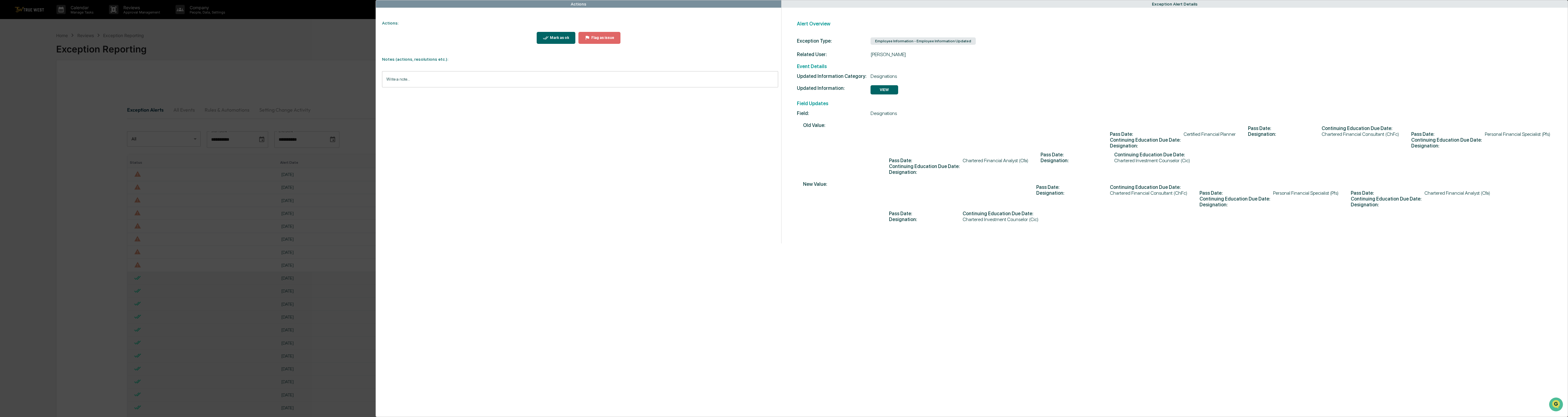
click at [399, 76] on div "Write a note... Write a note..." at bounding box center [579, 79] width 396 height 16
click at [771, 127] on button "Save" at bounding box center [770, 130] width 16 height 10
click at [553, 37] on div "Mark as ok" at bounding box center [559, 37] width 21 height 4
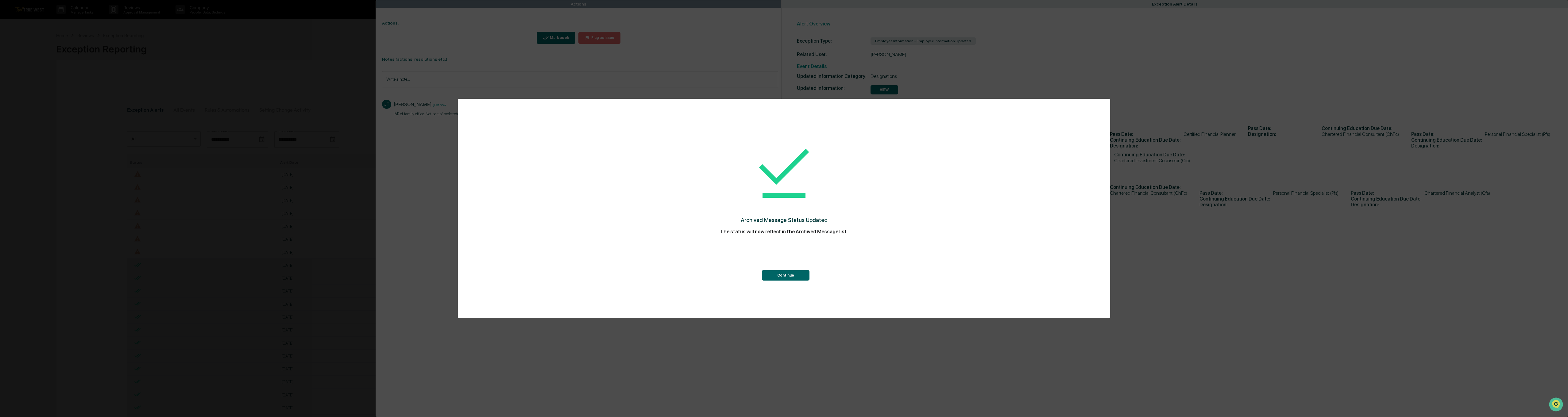
click at [781, 278] on button "Continue" at bounding box center [786, 275] width 48 height 10
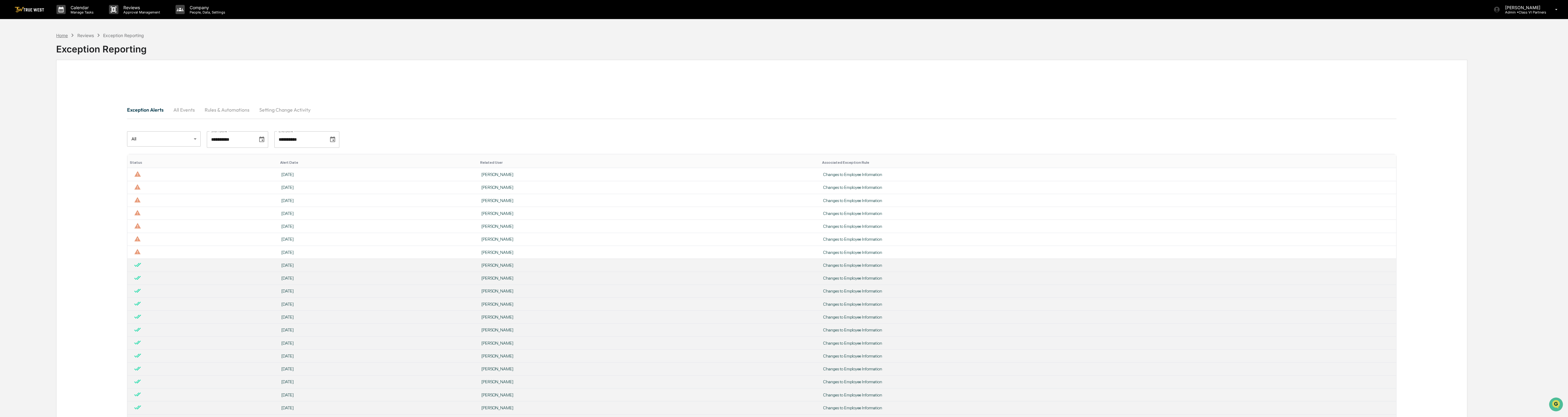
click at [61, 36] on div "Home" at bounding box center [62, 35] width 12 height 5
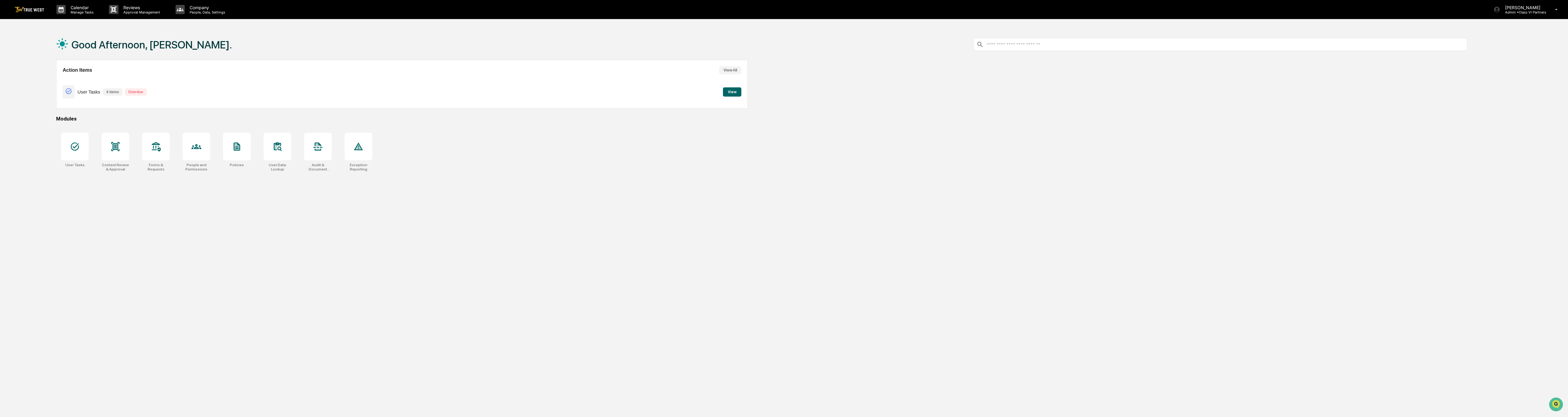
click at [732, 72] on button "View All" at bounding box center [730, 70] width 22 height 8
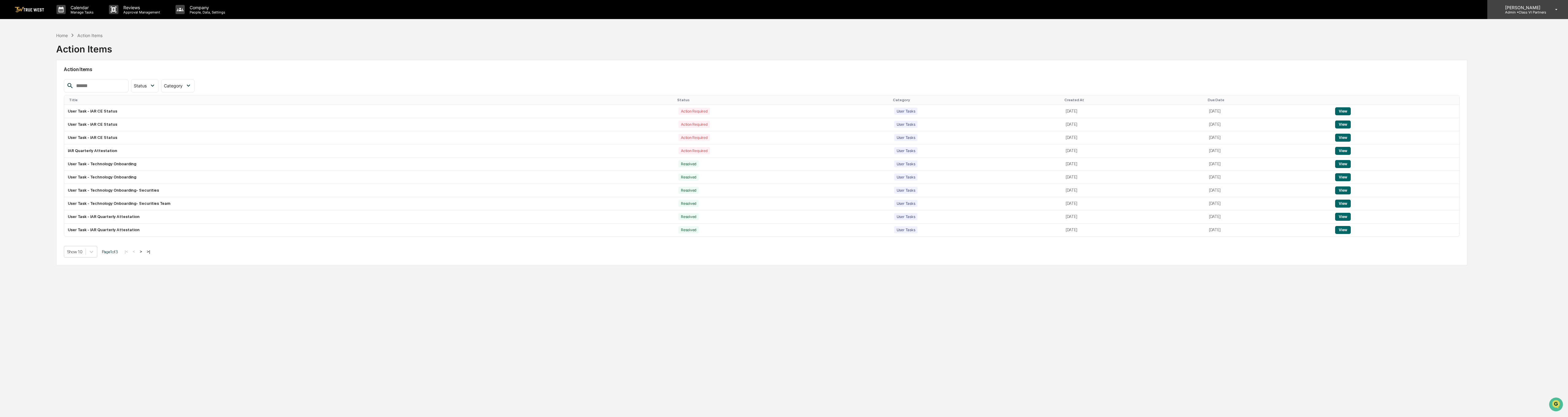
click at [781, 10] on p "Admin • Class VI Partners" at bounding box center [1523, 12] width 46 height 4
click at [781, 56] on li "Logout" at bounding box center [1523, 55] width 86 height 12
